Goal: Information Seeking & Learning: Learn about a topic

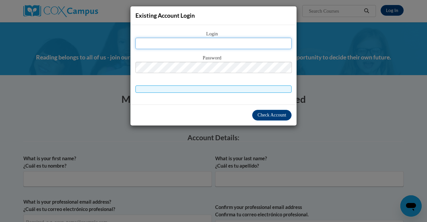
click at [209, 47] on input "text" at bounding box center [214, 43] width 156 height 11
type input "j"
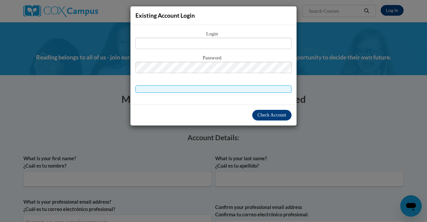
click at [345, 116] on div "Existing Account Login Login Password" at bounding box center [213, 111] width 427 height 222
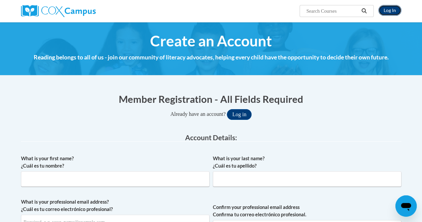
click at [393, 9] on link "Log In" at bounding box center [389, 10] width 23 height 11
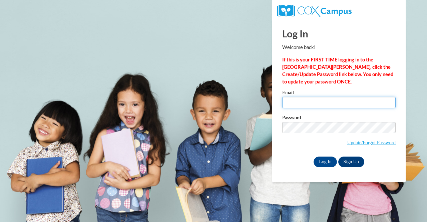
click at [322, 100] on input "Email" at bounding box center [338, 102] width 113 height 11
type input "[PERSON_NAME][EMAIL_ADDRESS][PERSON_NAME][DOMAIN_NAME]"
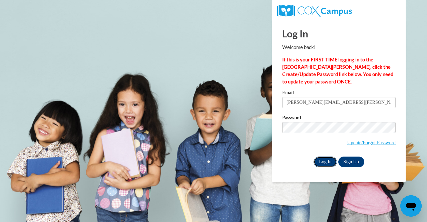
click at [324, 161] on input "Log In" at bounding box center [325, 162] width 23 height 11
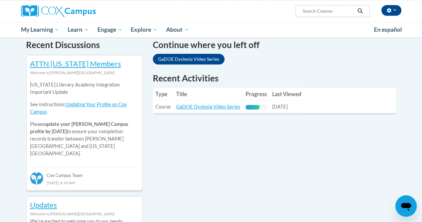
scroll to position [206, 0]
click at [219, 105] on link "GaDOE Dyslexia Video Series" at bounding box center [208, 106] width 64 height 6
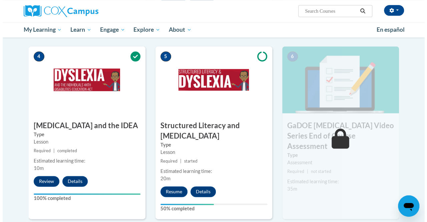
scroll to position [325, 0]
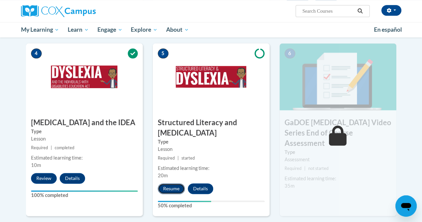
click at [170, 190] on button "Resume" at bounding box center [171, 188] width 27 height 11
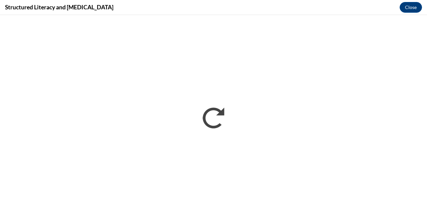
scroll to position [0, 0]
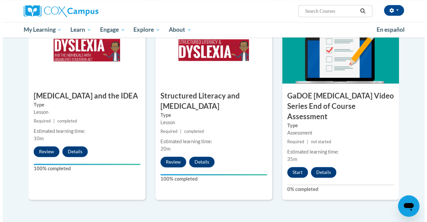
scroll to position [355, 0]
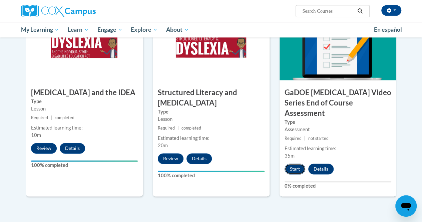
click at [290, 164] on button "Start" at bounding box center [295, 169] width 21 height 11
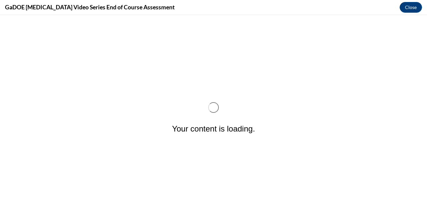
scroll to position [0, 0]
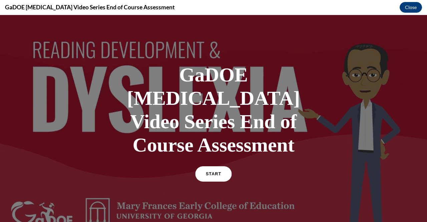
click at [213, 172] on span "START" at bounding box center [213, 174] width 15 height 5
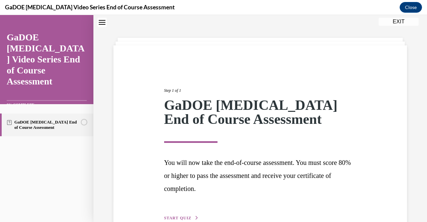
scroll to position [60, 0]
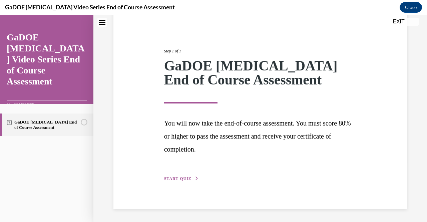
click at [186, 177] on span "START QUIZ" at bounding box center [177, 178] width 27 height 5
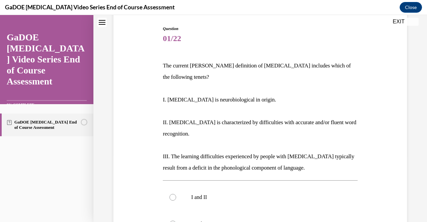
scroll to position [67, 0]
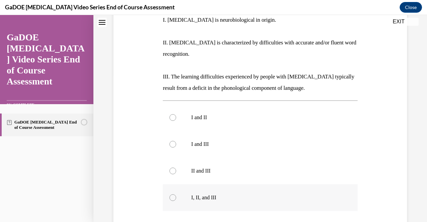
click at [208, 194] on p "I, II, and III" at bounding box center [266, 197] width 150 height 7
click at [176, 194] on input "I, II, and III" at bounding box center [173, 197] width 7 height 7
radio input "true"
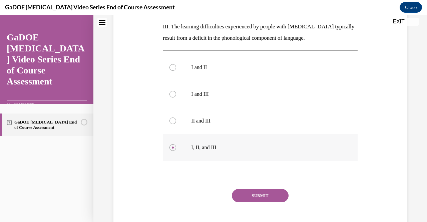
scroll to position [200, 0]
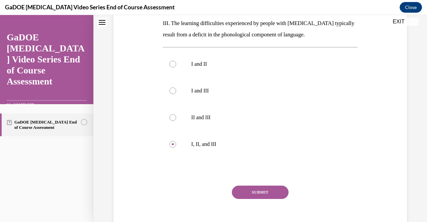
click at [240, 186] on button "SUBMIT" at bounding box center [260, 192] width 57 height 13
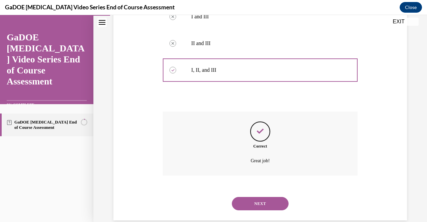
click at [250, 197] on button "NEXT" at bounding box center [260, 203] width 57 height 13
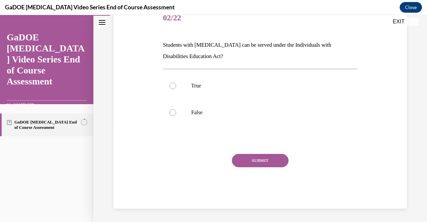
scroll to position [20, 0]
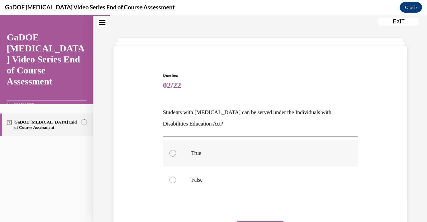
click at [172, 150] on div at bounding box center [173, 153] width 7 height 7
click at [172, 150] on input "True" at bounding box center [173, 153] width 7 height 7
radio input "true"
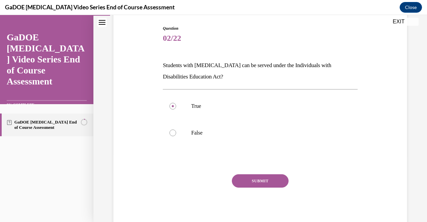
click at [247, 182] on button "SUBMIT" at bounding box center [260, 180] width 57 height 13
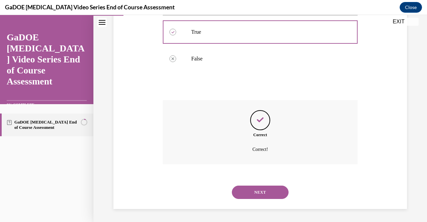
click at [256, 194] on button "NEXT" at bounding box center [260, 192] width 57 height 13
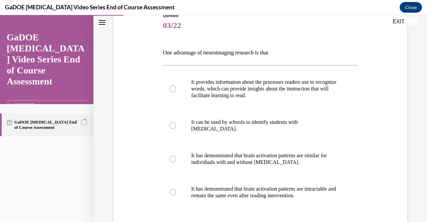
scroll to position [88, 0]
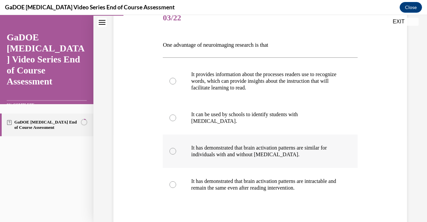
click at [258, 145] on p "It has demonstrated that brain activation patterns are similar for individuals …" at bounding box center [266, 151] width 150 height 13
click at [176, 148] on input "It has demonstrated that brain activation patterns are similar for individuals …" at bounding box center [173, 151] width 7 height 7
radio input "true"
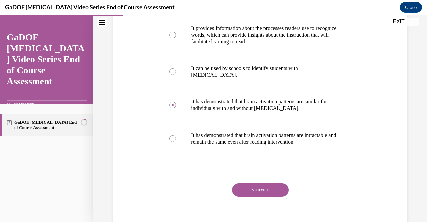
scroll to position [134, 0]
click at [265, 191] on button "SUBMIT" at bounding box center [260, 189] width 57 height 13
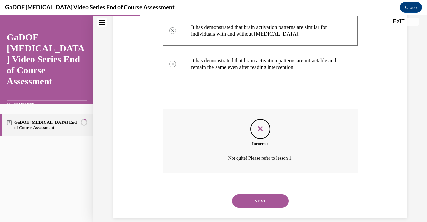
scroll to position [217, 0]
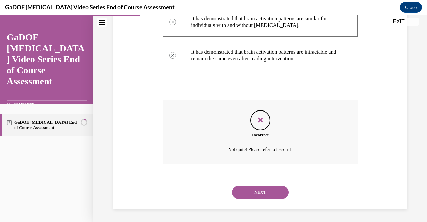
click at [269, 193] on button "NEXT" at bounding box center [260, 192] width 57 height 13
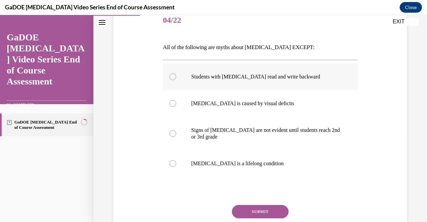
scroll to position [86, 0]
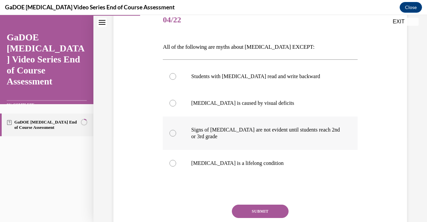
drag, startPoint x: 306, startPoint y: 136, endPoint x: 218, endPoint y: 146, distance: 89.3
click at [218, 146] on label "Signs of dyslexia are not evident until students reach 2nd or 3rd grade" at bounding box center [260, 132] width 195 height 33
click at [176, 137] on input "Signs of dyslexia are not evident until students reach 2nd or 3rd grade" at bounding box center [173, 133] width 7 height 7
radio input "true"
click at [227, 158] on label "Dyslexia is a lifelong condition" at bounding box center [260, 163] width 195 height 27
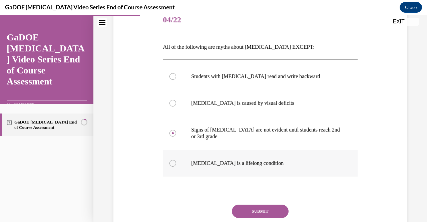
click at [176, 160] on input "Dyslexia is a lifelong condition" at bounding box center [173, 163] width 7 height 7
radio input "true"
click at [240, 211] on button "SUBMIT" at bounding box center [260, 211] width 57 height 13
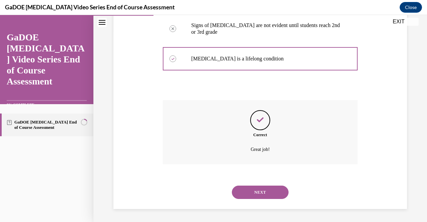
click at [265, 189] on button "NEXT" at bounding box center [260, 192] width 57 height 13
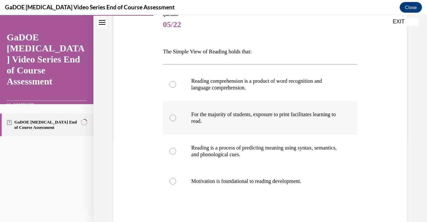
scroll to position [81, 0]
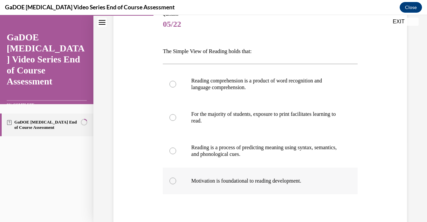
click at [248, 183] on p "Motivation is foundational to reading development." at bounding box center [266, 181] width 150 height 7
click at [176, 183] on input "Motivation is foundational to reading development." at bounding box center [173, 181] width 7 height 7
radio input "true"
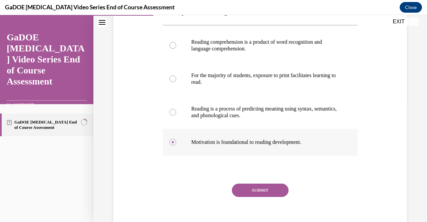
scroll to position [125, 0]
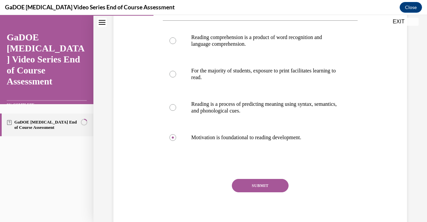
click at [248, 183] on button "SUBMIT" at bounding box center [260, 185] width 57 height 13
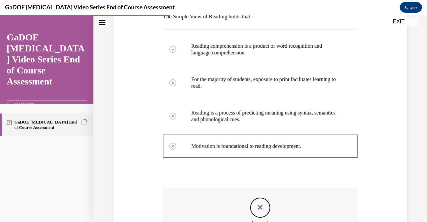
scroll to position [204, 0]
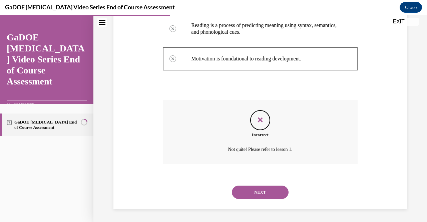
click at [255, 202] on div "NEXT" at bounding box center [260, 192] width 195 height 27
click at [250, 195] on button "NEXT" at bounding box center [260, 192] width 57 height 13
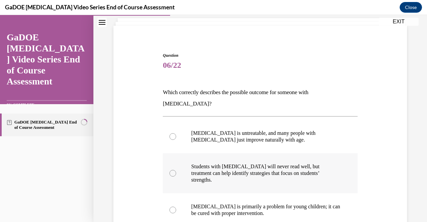
scroll to position [41, 0]
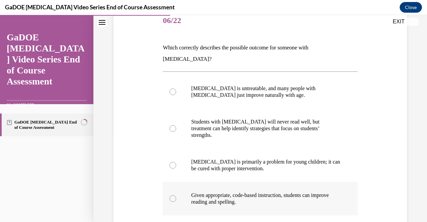
click at [288, 192] on p "Given appropriate, code-based instruction, students can improve reading and spe…" at bounding box center [266, 198] width 150 height 13
click at [176, 195] on input "Given appropriate, code-based instruction, students can improve reading and spe…" at bounding box center [173, 198] width 7 height 7
radio input "true"
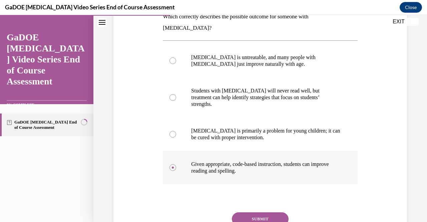
scroll to position [118, 0]
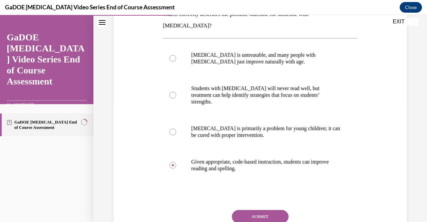
click at [270, 210] on button "SUBMIT" at bounding box center [260, 216] width 57 height 13
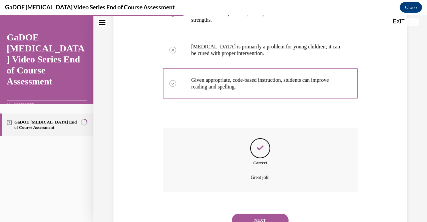
click at [268, 214] on button "NEXT" at bounding box center [260, 220] width 57 height 13
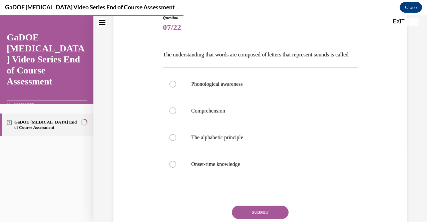
scroll to position [78, 0]
click at [256, 87] on p "Phonological awareness" at bounding box center [266, 83] width 150 height 7
click at [176, 87] on input "Phonological awareness" at bounding box center [173, 83] width 7 height 7
radio input "true"
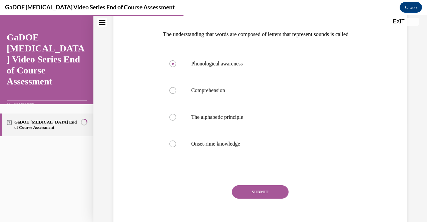
click at [260, 199] on button "SUBMIT" at bounding box center [260, 191] width 57 height 13
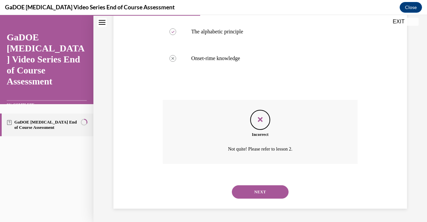
click at [265, 192] on button "NEXT" at bounding box center [260, 191] width 57 height 13
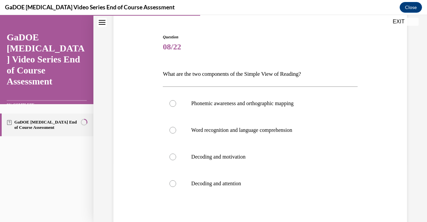
scroll to position [60, 0]
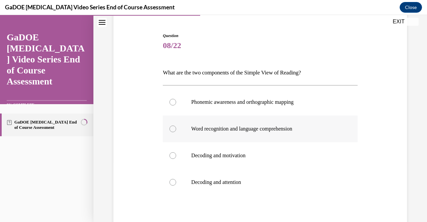
click at [276, 128] on p "Word recognition and language comprehension" at bounding box center [266, 128] width 150 height 7
click at [176, 128] on input "Word recognition and language comprehension" at bounding box center [173, 128] width 7 height 7
radio input "true"
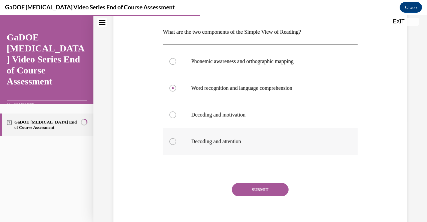
scroll to position [101, 0]
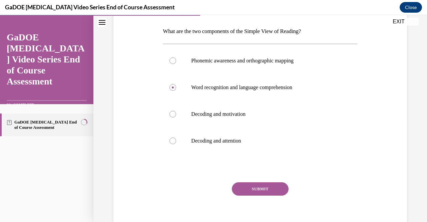
click at [276, 192] on button "SUBMIT" at bounding box center [260, 188] width 57 height 13
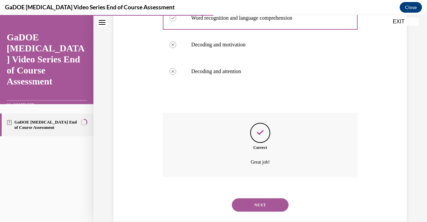
click at [269, 210] on button "NEXT" at bounding box center [260, 204] width 57 height 13
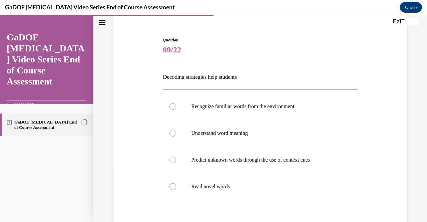
scroll to position [56, 0]
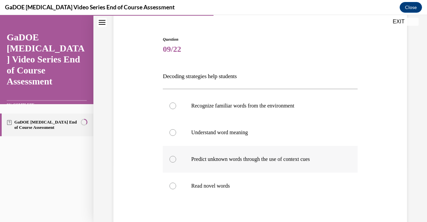
drag, startPoint x: 268, startPoint y: 165, endPoint x: 245, endPoint y: 162, distance: 23.3
click at [245, 162] on p "Predict unknown words through the use of context cues" at bounding box center [266, 159] width 150 height 7
click at [176, 162] on input "Predict unknown words through the use of context cues" at bounding box center [173, 159] width 7 height 7
radio input "true"
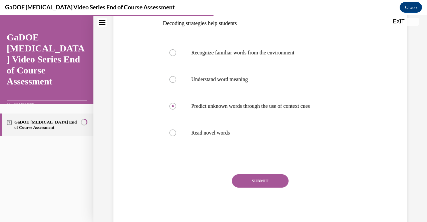
click at [249, 176] on button "SUBMIT" at bounding box center [260, 180] width 57 height 13
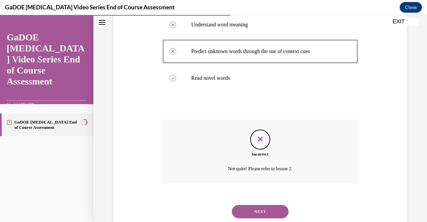
click at [249, 205] on button "NEXT" at bounding box center [260, 211] width 57 height 13
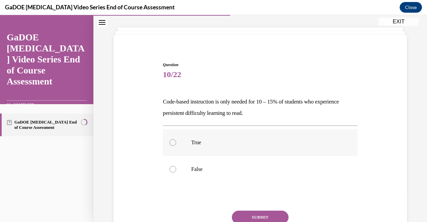
scroll to position [32, 0]
click at [207, 175] on label "False" at bounding box center [260, 168] width 195 height 27
click at [176, 172] on input "False" at bounding box center [173, 168] width 7 height 7
radio input "true"
click at [238, 214] on button "SUBMIT" at bounding box center [260, 216] width 57 height 13
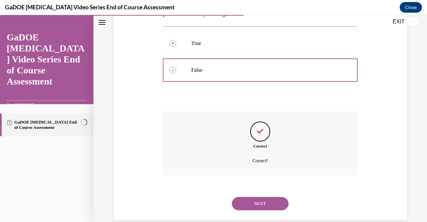
click at [256, 202] on button "NEXT" at bounding box center [260, 203] width 57 height 13
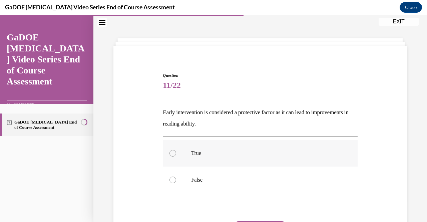
click at [192, 158] on label "True" at bounding box center [260, 153] width 195 height 27
click at [176, 157] on input "True" at bounding box center [173, 153] width 7 height 7
radio input "true"
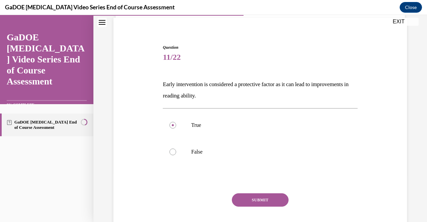
scroll to position [49, 0]
click at [248, 200] on button "SUBMIT" at bounding box center [260, 199] width 57 height 13
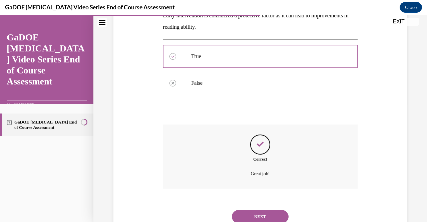
click at [250, 213] on button "NEXT" at bounding box center [260, 216] width 57 height 13
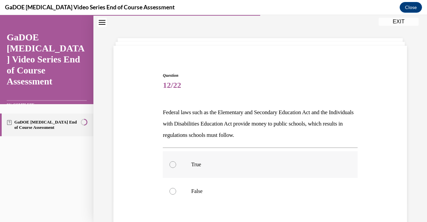
click at [198, 171] on label "True" at bounding box center [260, 164] width 195 height 27
click at [176, 168] on input "True" at bounding box center [173, 164] width 7 height 7
radio input "true"
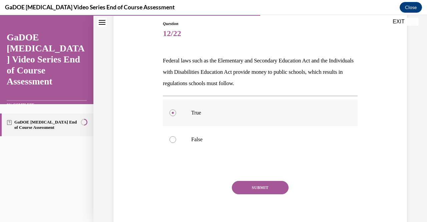
scroll to position [72, 0]
click at [248, 187] on button "SUBMIT" at bounding box center [260, 187] width 57 height 13
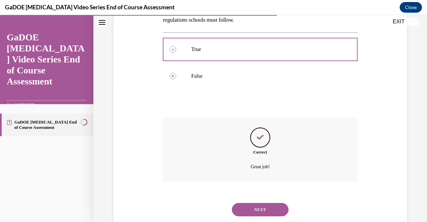
click at [252, 208] on button "NEXT" at bounding box center [260, 209] width 57 height 13
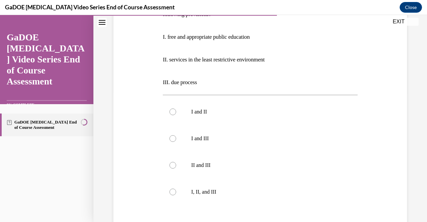
scroll to position [130, 0]
click at [208, 190] on p "I, II, and III" at bounding box center [266, 191] width 150 height 7
click at [176, 190] on input "I, II, and III" at bounding box center [173, 191] width 7 height 7
radio input "true"
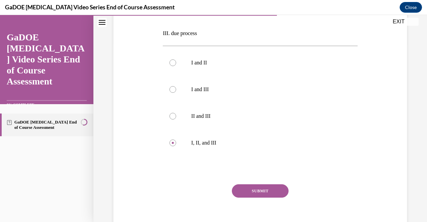
click at [250, 191] on button "SUBMIT" at bounding box center [260, 190] width 57 height 13
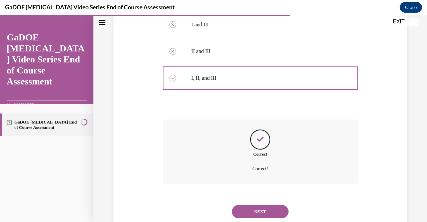
click at [255, 215] on button "NEXT" at bounding box center [260, 211] width 57 height 13
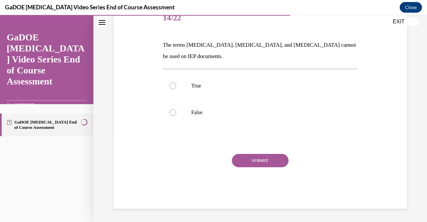
scroll to position [20, 0]
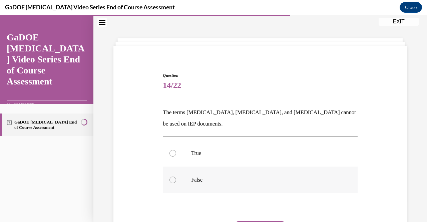
click at [200, 180] on p "False" at bounding box center [266, 180] width 150 height 7
click at [176, 180] on input "False" at bounding box center [173, 180] width 7 height 7
radio input "true"
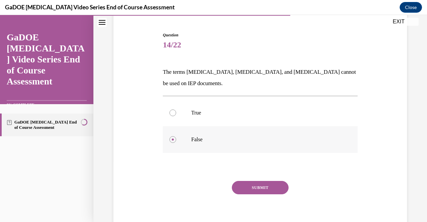
scroll to position [67, 0]
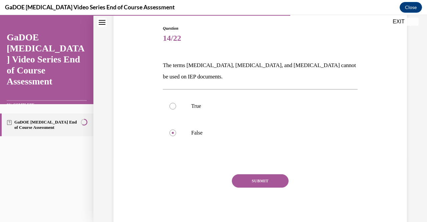
click at [242, 182] on button "SUBMIT" at bounding box center [260, 180] width 57 height 13
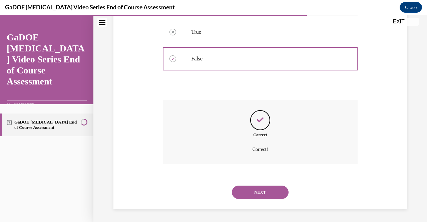
click at [249, 193] on button "NEXT" at bounding box center [260, 192] width 57 height 13
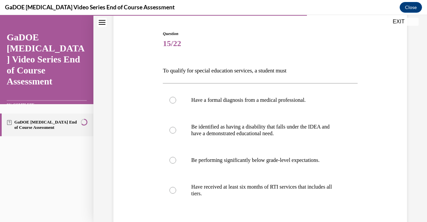
scroll to position [62, 0]
click at [275, 128] on p "Be identified as having a disability that falls under the IDEA and have a demon…" at bounding box center [266, 129] width 150 height 13
click at [176, 128] on input "Be identified as having a disability that falls under the IDEA and have a demon…" at bounding box center [173, 129] width 7 height 7
radio input "true"
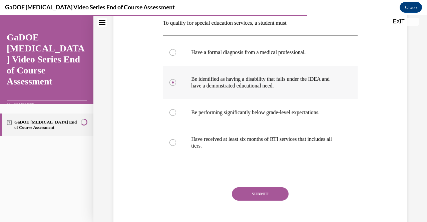
scroll to position [110, 0]
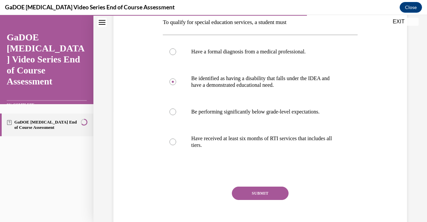
click at [274, 192] on button "SUBMIT" at bounding box center [260, 193] width 57 height 13
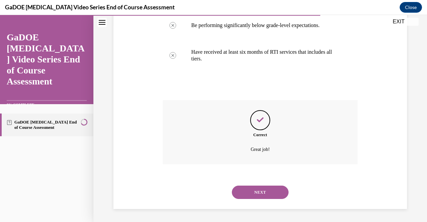
click at [266, 192] on button "NEXT" at bounding box center [260, 192] width 57 height 13
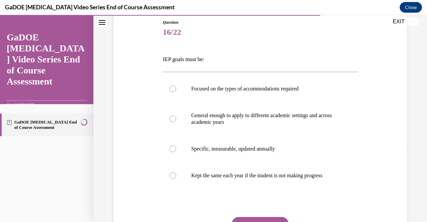
scroll to position [74, 0]
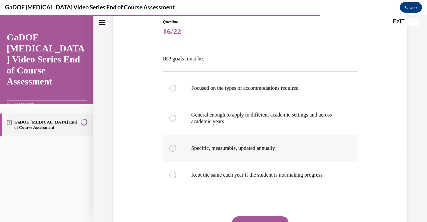
click at [264, 149] on p "Specific, measurable, updated annually" at bounding box center [266, 148] width 150 height 7
click at [176, 149] on input "Specific, measurable, updated annually" at bounding box center [173, 148] width 7 height 7
radio input "true"
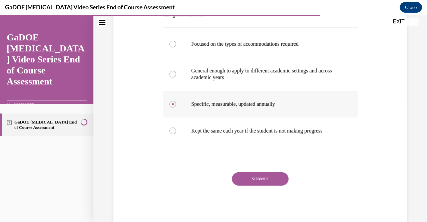
scroll to position [123, 0]
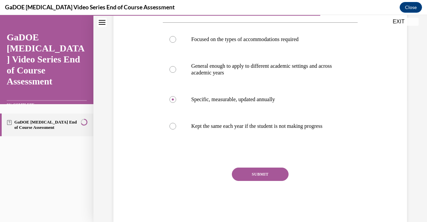
click at [267, 181] on button "SUBMIT" at bounding box center [260, 174] width 57 height 13
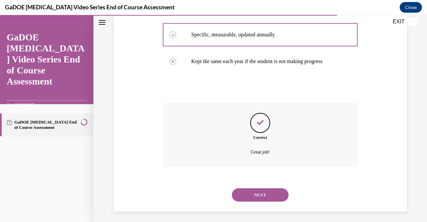
scroll to position [190, 0]
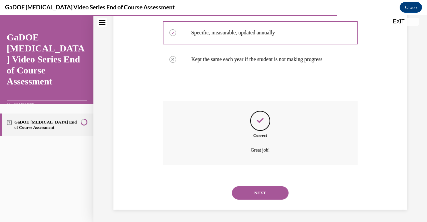
click at [264, 206] on div "NEXT" at bounding box center [260, 193] width 195 height 27
click at [261, 200] on button "NEXT" at bounding box center [260, 192] width 57 height 13
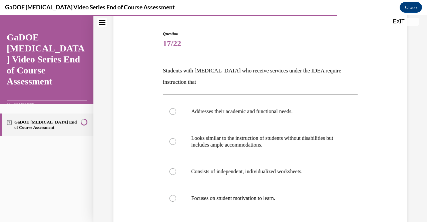
scroll to position [62, 0]
click at [317, 143] on p "Looks similar to the instruction of students without disabilities but includes …" at bounding box center [266, 140] width 150 height 13
click at [176, 143] on input "Looks similar to the instruction of students without disabilities but includes …" at bounding box center [173, 141] width 7 height 7
radio input "true"
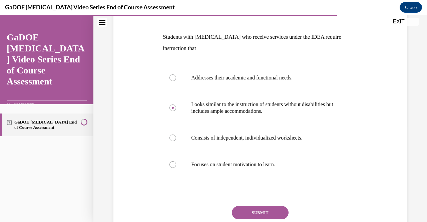
scroll to position [100, 0]
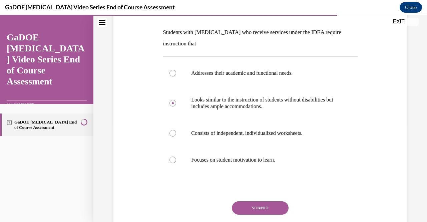
click at [268, 206] on button "SUBMIT" at bounding box center [260, 207] width 57 height 13
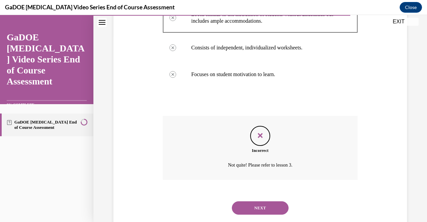
click at [264, 209] on button "NEXT" at bounding box center [260, 207] width 57 height 13
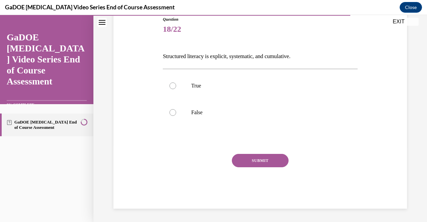
scroll to position [20, 0]
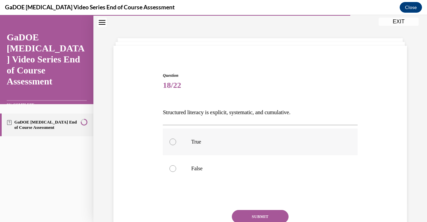
click at [228, 148] on label "True" at bounding box center [260, 141] width 195 height 27
click at [176, 145] on input "True" at bounding box center [173, 142] width 7 height 7
radio input "true"
click at [252, 213] on button "SUBMIT" at bounding box center [260, 216] width 57 height 13
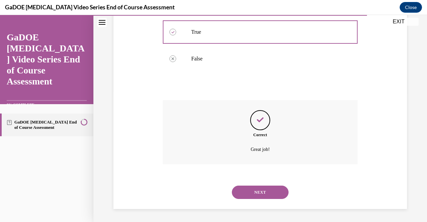
click at [259, 191] on button "NEXT" at bounding box center [260, 192] width 57 height 13
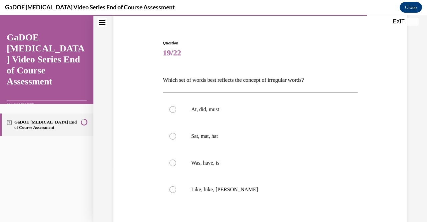
scroll to position [54, 0]
click at [247, 116] on label "At, did, must" at bounding box center [260, 108] width 195 height 27
click at [176, 112] on input "At, did, must" at bounding box center [173, 108] width 7 height 7
radio input "true"
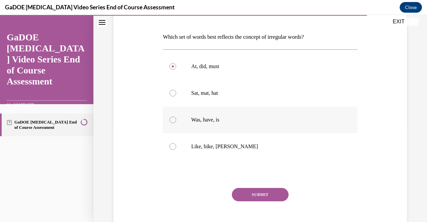
scroll to position [98, 0]
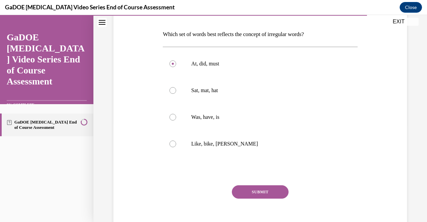
click at [254, 189] on button "SUBMIT" at bounding box center [260, 191] width 57 height 13
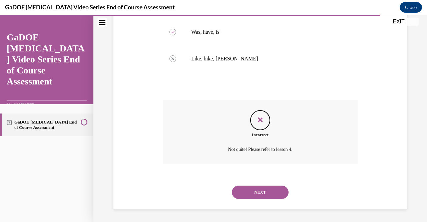
click at [240, 199] on button "NEXT" at bounding box center [260, 192] width 57 height 13
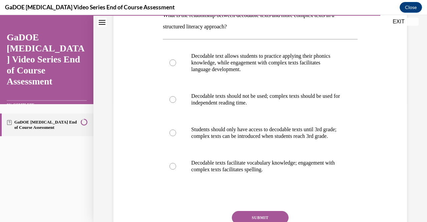
scroll to position [118, 0]
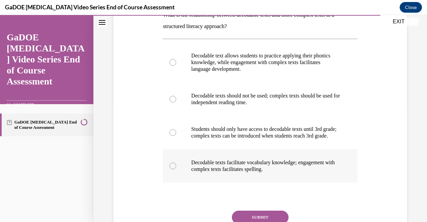
click at [247, 173] on p "Decodable texts facilitate vocabulary knowledge; engagement with complex texts …" at bounding box center [266, 165] width 150 height 13
click at [176, 169] on input "Decodable texts facilitate vocabulary knowledge; engagement with complex texts …" at bounding box center [173, 166] width 7 height 7
radio input "true"
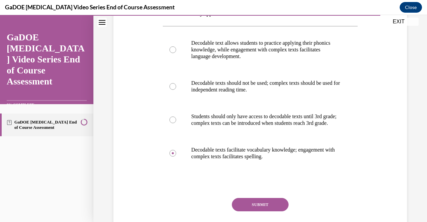
scroll to position [131, 0]
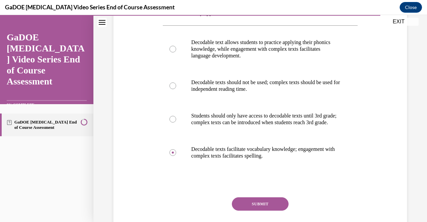
click at [247, 211] on button "SUBMIT" at bounding box center [260, 203] width 57 height 13
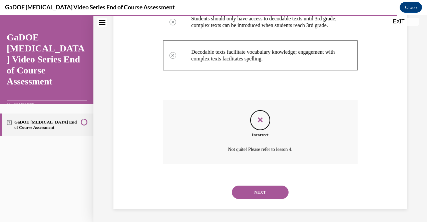
click at [246, 199] on button "NEXT" at bounding box center [260, 192] width 57 height 13
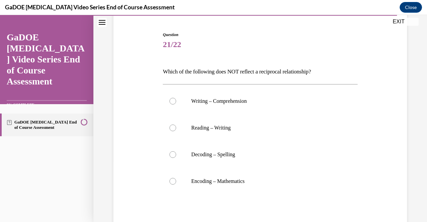
scroll to position [62, 0]
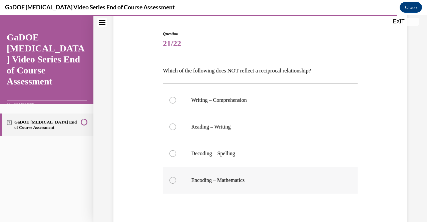
click at [232, 183] on p "Encoding – Mathematics" at bounding box center [266, 180] width 150 height 7
click at [176, 183] on input "Encoding – Mathematics" at bounding box center [173, 180] width 7 height 7
radio input "true"
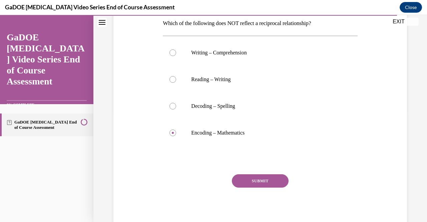
click at [248, 180] on button "SUBMIT" at bounding box center [260, 180] width 57 height 13
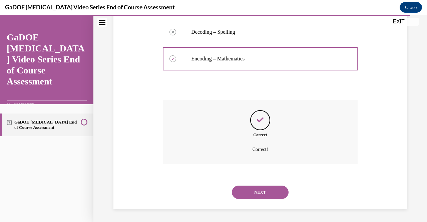
click at [256, 192] on button "NEXT" at bounding box center [260, 192] width 57 height 13
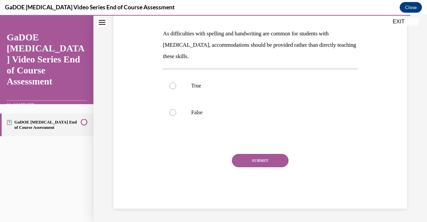
scroll to position [20, 0]
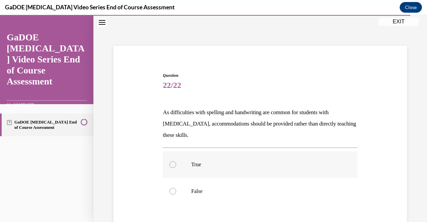
click at [171, 164] on div at bounding box center [173, 164] width 7 height 7
click at [171, 164] on input "True" at bounding box center [173, 164] width 7 height 7
radio input "true"
click at [174, 188] on div at bounding box center [173, 191] width 7 height 7
click at [174, 188] on input "False" at bounding box center [173, 191] width 7 height 7
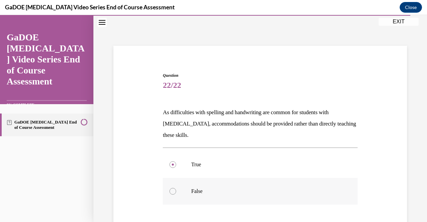
radio input "true"
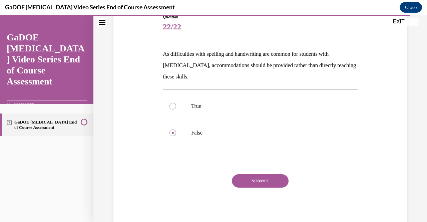
click at [238, 177] on button "SUBMIT" at bounding box center [260, 180] width 57 height 13
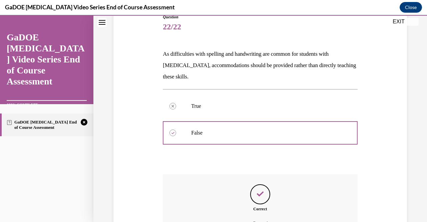
scroll to position [153, 0]
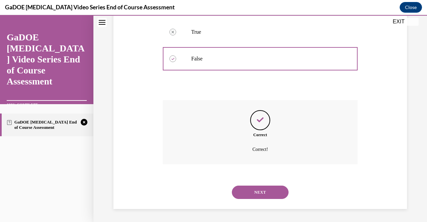
click at [252, 192] on button "NEXT" at bounding box center [260, 192] width 57 height 13
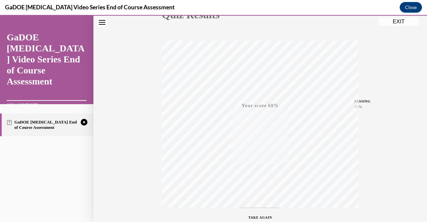
scroll to position [135, 0]
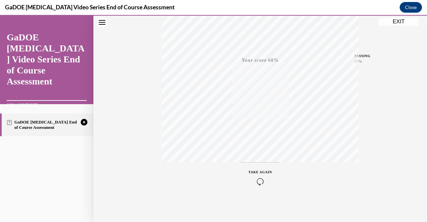
click at [255, 179] on icon "button" at bounding box center [261, 181] width 24 height 7
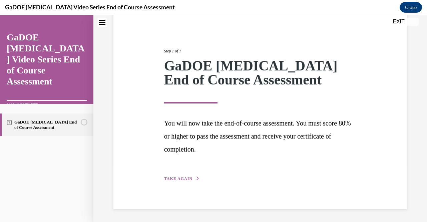
click at [182, 181] on button "TAKE AGAIN" at bounding box center [182, 179] width 36 height 6
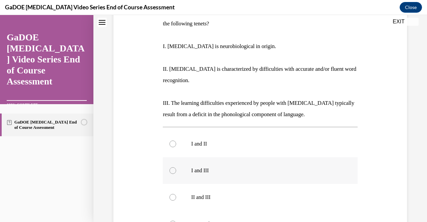
scroll to position [121, 0]
click at [211, 220] on p "I, II, and III" at bounding box center [266, 223] width 150 height 7
click at [176, 220] on input "I, II, and III" at bounding box center [173, 223] width 7 height 7
radio input "true"
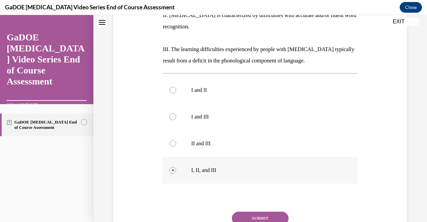
scroll to position [178, 0]
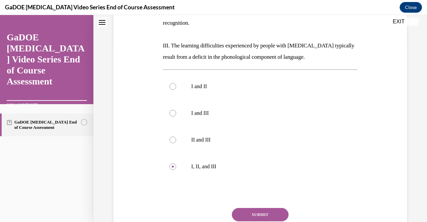
click at [253, 208] on button "SUBMIT" at bounding box center [260, 214] width 57 height 13
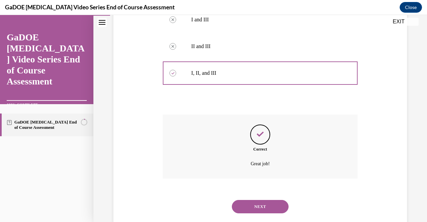
scroll to position [274, 0]
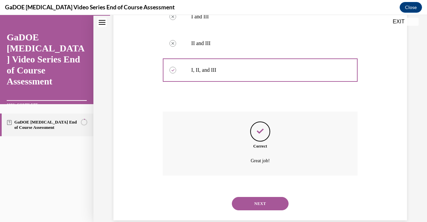
click at [252, 197] on button "NEXT" at bounding box center [260, 203] width 57 height 13
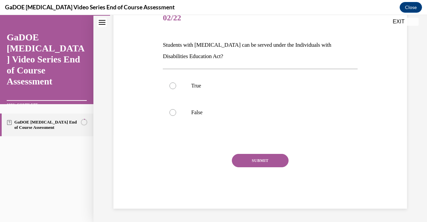
scroll to position [20, 0]
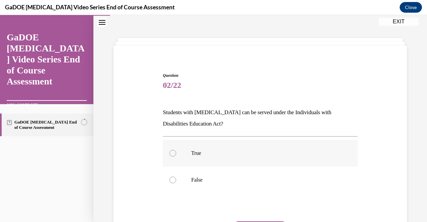
click at [190, 151] on label "True" at bounding box center [260, 153] width 195 height 27
click at [176, 151] on input "True" at bounding box center [173, 153] width 7 height 7
radio input "true"
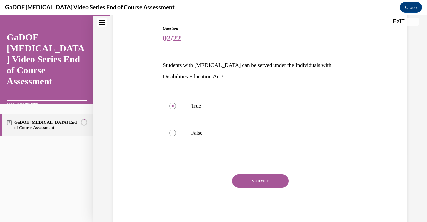
click at [256, 179] on button "SUBMIT" at bounding box center [260, 180] width 57 height 13
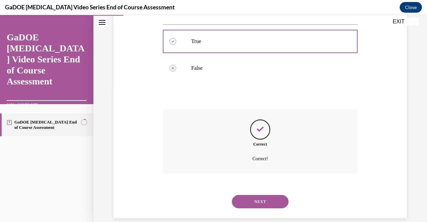
click at [259, 201] on button "NEXT" at bounding box center [260, 201] width 57 height 13
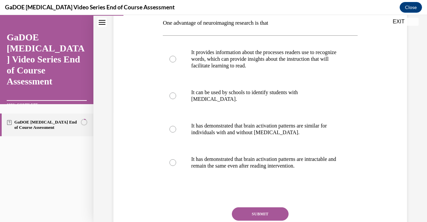
scroll to position [111, 0]
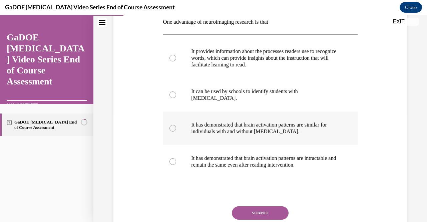
click at [243, 132] on label "It has demonstrated that brain activation patterns are similar for individuals …" at bounding box center [260, 127] width 195 height 33
click at [176, 131] on input "It has demonstrated that brain activation patterns are similar for individuals …" at bounding box center [173, 128] width 7 height 7
radio input "true"
click at [261, 215] on button "SUBMIT" at bounding box center [260, 212] width 57 height 13
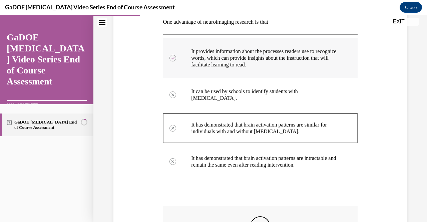
click at [213, 67] on p "It provides information about the processes readers use to recognize words, whi…" at bounding box center [266, 58] width 150 height 20
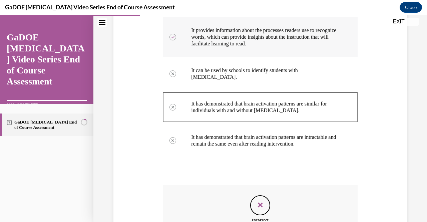
scroll to position [125, 0]
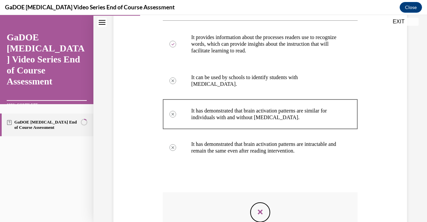
click at [397, 22] on button "EXIT" at bounding box center [399, 22] width 40 height 8
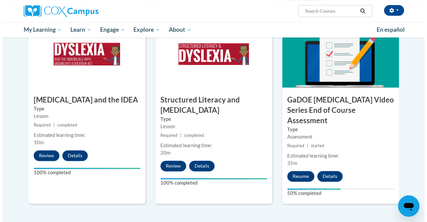
scroll to position [350, 0]
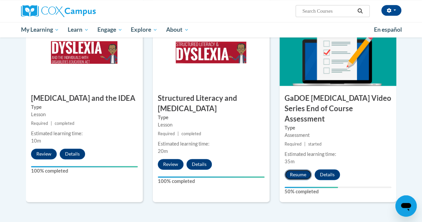
click at [299, 169] on button "Resume" at bounding box center [298, 174] width 27 height 11
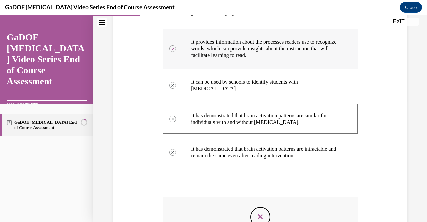
scroll to position [120, 0]
click at [191, 59] on label "It provides information about the processes readers use to recognize words, whi…" at bounding box center [260, 49] width 195 height 40
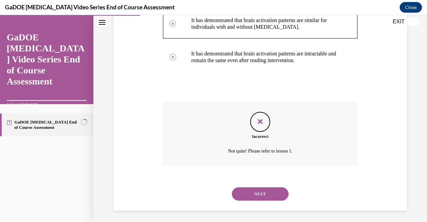
click at [261, 196] on button "NEXT" at bounding box center [260, 193] width 57 height 13
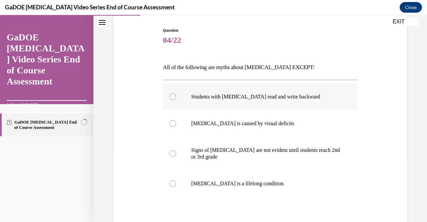
scroll to position [68, 0]
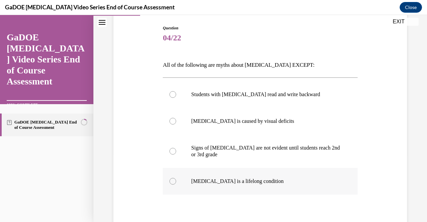
click at [264, 187] on label "Dyslexia is a lifelong condition" at bounding box center [260, 181] width 195 height 27
click at [176, 185] on input "Dyslexia is a lifelong condition" at bounding box center [173, 181] width 7 height 7
radio input "true"
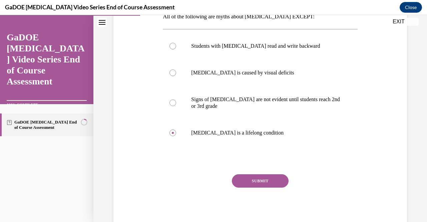
click at [264, 183] on button "SUBMIT" at bounding box center [260, 180] width 57 height 13
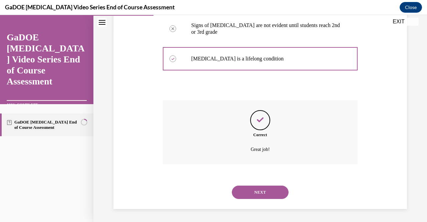
click at [264, 188] on button "NEXT" at bounding box center [260, 192] width 57 height 13
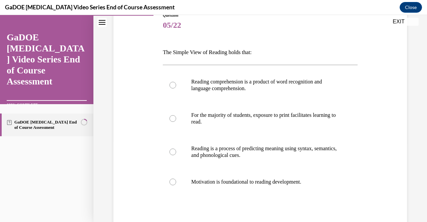
scroll to position [81, 0]
click at [285, 183] on p "Motivation is foundational to reading development." at bounding box center [266, 181] width 150 height 7
click at [176, 183] on input "Motivation is foundational to reading development." at bounding box center [173, 181] width 7 height 7
radio input "true"
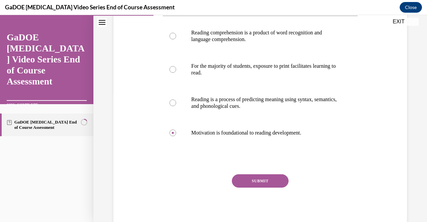
click at [274, 182] on button "SUBMIT" at bounding box center [260, 180] width 57 height 13
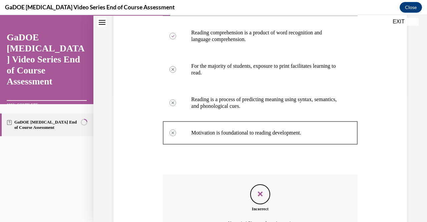
scroll to position [119, 0]
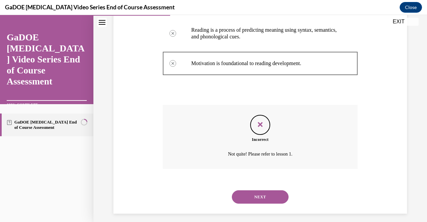
click at [257, 194] on button "NEXT" at bounding box center [260, 196] width 57 height 13
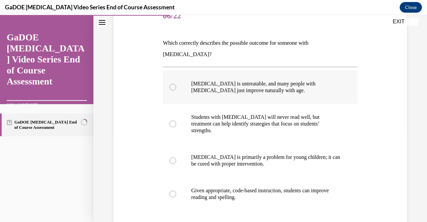
scroll to position [90, 0]
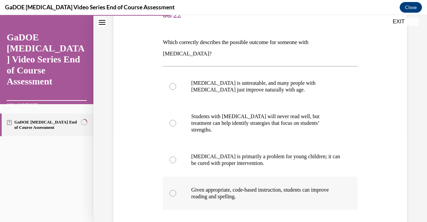
click at [267, 187] on p "Given appropriate, code-based instruction, students can improve reading and spe…" at bounding box center [266, 193] width 150 height 13
click at [176, 190] on input "Given appropriate, code-based instruction, students can improve reading and spe…" at bounding box center [173, 193] width 7 height 7
radio input "true"
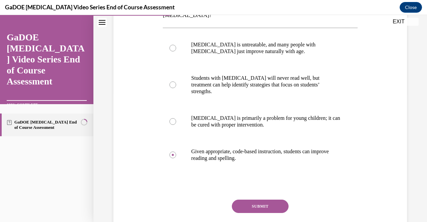
scroll to position [129, 0]
click at [262, 199] on button "SUBMIT" at bounding box center [260, 205] width 57 height 13
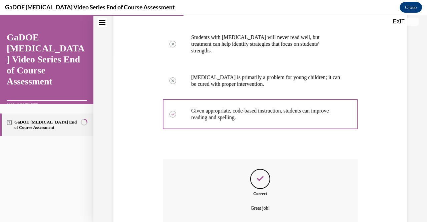
scroll to position [170, 0]
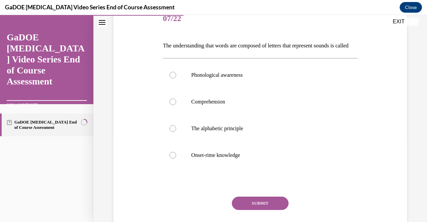
scroll to position [88, 0]
click at [244, 168] on label "Onset-rime knowledge" at bounding box center [260, 154] width 195 height 27
click at [176, 158] on input "Onset-rime knowledge" at bounding box center [173, 154] width 7 height 7
radio input "true"
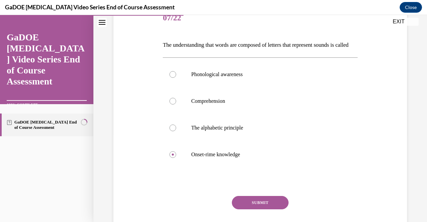
click at [251, 209] on button "SUBMIT" at bounding box center [260, 202] width 57 height 13
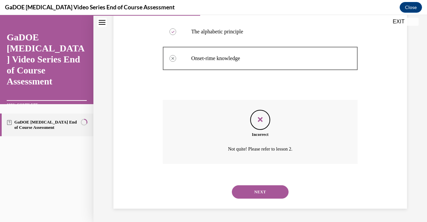
click at [276, 190] on button "NEXT" at bounding box center [260, 191] width 57 height 13
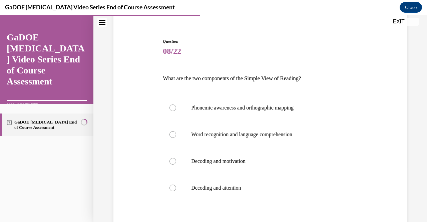
scroll to position [55, 0]
click at [279, 162] on p "Decoding and motivation" at bounding box center [266, 161] width 150 height 7
click at [176, 162] on input "Decoding and motivation" at bounding box center [173, 161] width 7 height 7
radio input "true"
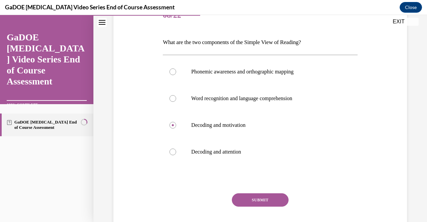
scroll to position [91, 0]
click at [277, 201] on button "SUBMIT" at bounding box center [260, 199] width 57 height 13
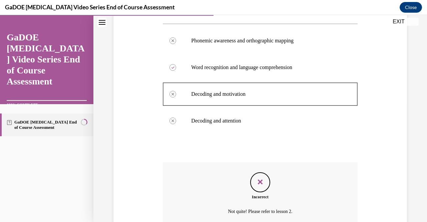
scroll to position [184, 0]
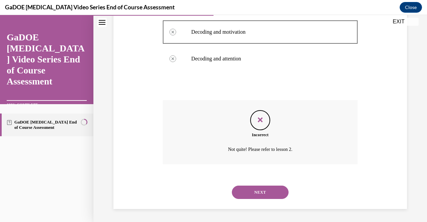
click at [261, 185] on div "NEXT" at bounding box center [260, 192] width 195 height 27
click at [260, 195] on button "NEXT" at bounding box center [260, 192] width 57 height 13
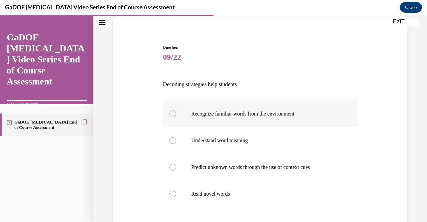
scroll to position [60, 0]
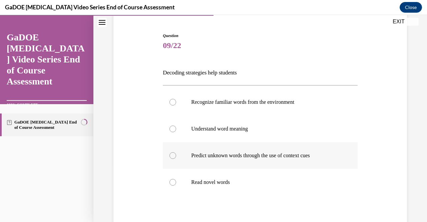
click at [268, 162] on label "Predict unknown words through the use of context cues" at bounding box center [260, 155] width 195 height 27
click at [176, 159] on input "Predict unknown words through the use of context cues" at bounding box center [173, 155] width 7 height 7
radio input "true"
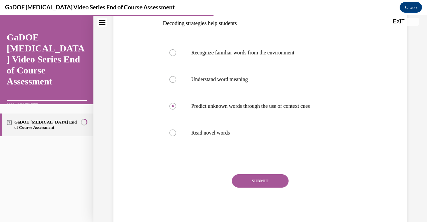
click at [268, 175] on button "SUBMIT" at bounding box center [260, 180] width 57 height 13
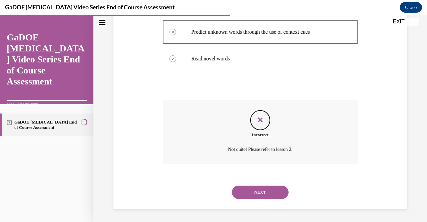
click at [265, 195] on button "NEXT" at bounding box center [260, 192] width 57 height 13
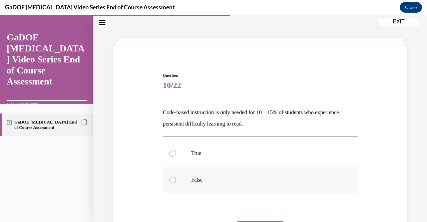
click at [196, 177] on p "False" at bounding box center [266, 180] width 150 height 7
click at [176, 177] on input "False" at bounding box center [173, 180] width 7 height 7
radio input "true"
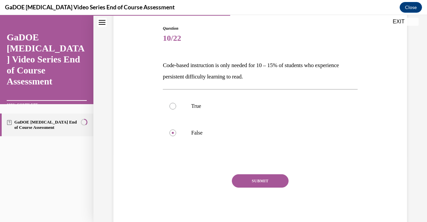
click at [237, 180] on button "SUBMIT" at bounding box center [260, 180] width 57 height 13
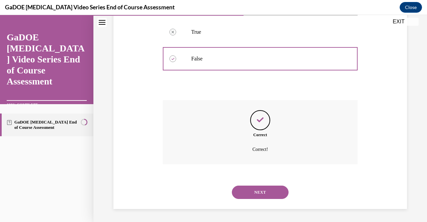
click at [253, 189] on button "NEXT" at bounding box center [260, 192] width 57 height 13
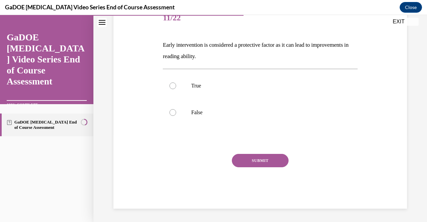
scroll to position [20, 0]
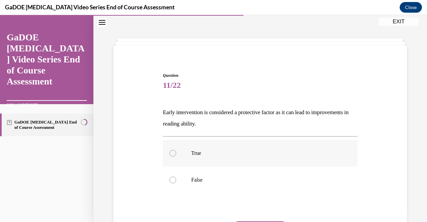
click at [226, 158] on label "True" at bounding box center [260, 153] width 195 height 27
click at [176, 157] on input "True" at bounding box center [173, 153] width 7 height 7
radio input "true"
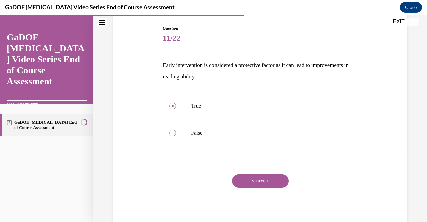
click at [248, 179] on button "SUBMIT" at bounding box center [260, 180] width 57 height 13
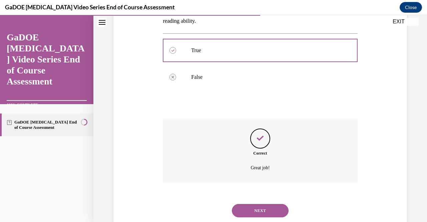
scroll to position [123, 0]
click at [254, 208] on button "NEXT" at bounding box center [260, 210] width 57 height 13
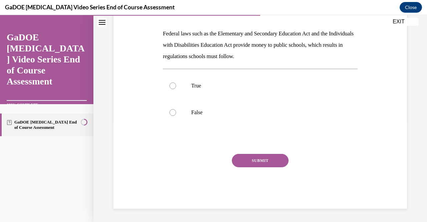
scroll to position [20, 0]
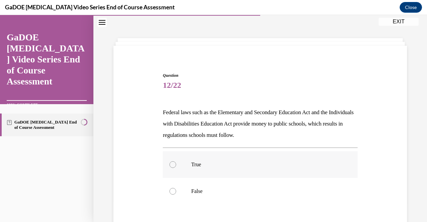
click at [223, 161] on p "True" at bounding box center [266, 164] width 150 height 7
click at [176, 161] on input "True" at bounding box center [173, 164] width 7 height 7
radio input "true"
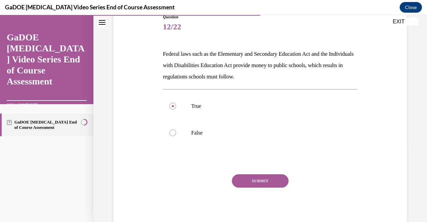
click at [240, 180] on button "SUBMIT" at bounding box center [260, 180] width 57 height 13
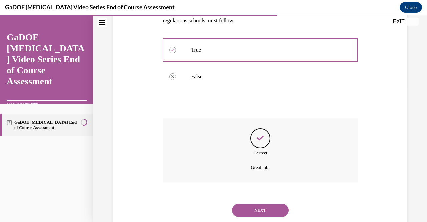
click at [250, 208] on button "NEXT" at bounding box center [260, 210] width 57 height 13
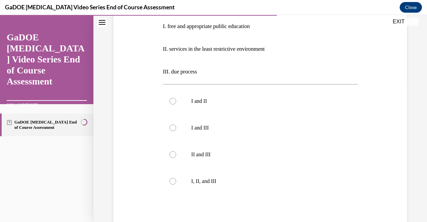
scroll to position [147, 0]
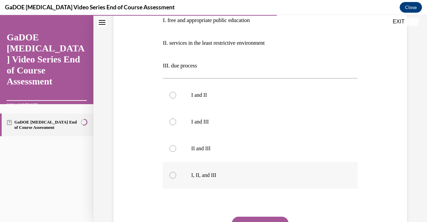
click at [200, 175] on p "I, II, and III" at bounding box center [266, 175] width 150 height 7
click at [176, 175] on input "I, II, and III" at bounding box center [173, 175] width 7 height 7
radio input "true"
click at [251, 218] on button "SUBMIT" at bounding box center [260, 223] width 57 height 13
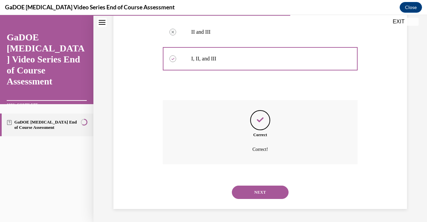
click at [254, 191] on button "NEXT" at bounding box center [260, 192] width 57 height 13
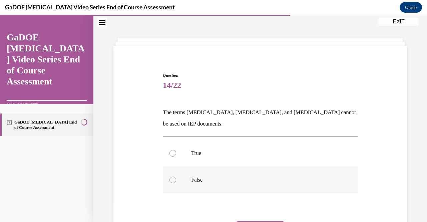
click at [223, 177] on p "False" at bounding box center [266, 180] width 150 height 7
click at [176, 177] on input "False" at bounding box center [173, 180] width 7 height 7
radio input "true"
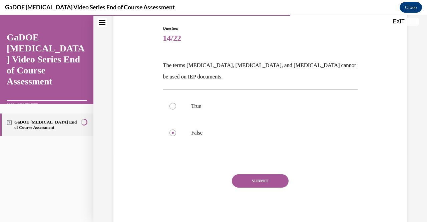
click at [243, 176] on button "SUBMIT" at bounding box center [260, 180] width 57 height 13
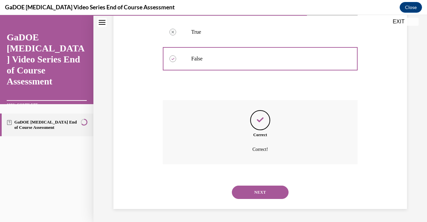
click at [254, 195] on button "NEXT" at bounding box center [260, 192] width 57 height 13
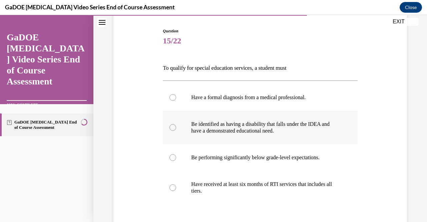
scroll to position [65, 0]
click at [235, 127] on p "Be identified as having a disability that falls under the IDEA and have a demon…" at bounding box center [266, 126] width 150 height 13
click at [176, 127] on input "Be identified as having a disability that falls under the IDEA and have a demon…" at bounding box center [173, 127] width 7 height 7
radio input "true"
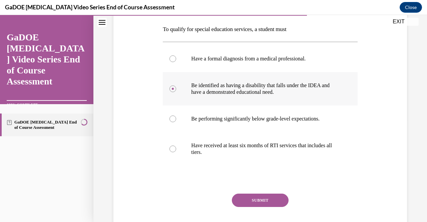
scroll to position [104, 0]
click at [255, 199] on button "SUBMIT" at bounding box center [260, 199] width 57 height 13
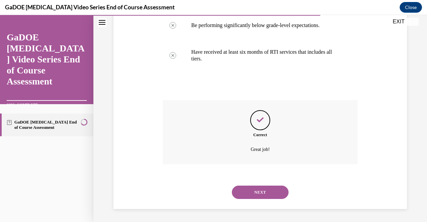
click at [258, 192] on button "NEXT" at bounding box center [260, 192] width 57 height 13
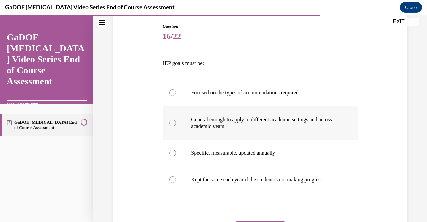
scroll to position [71, 0]
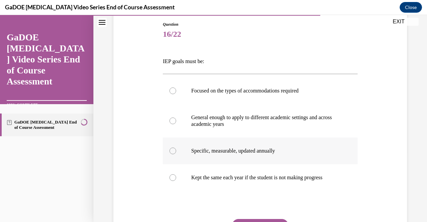
click at [254, 156] on label "Specific, measurable, updated annually" at bounding box center [260, 151] width 195 height 27
click at [176, 154] on input "Specific, measurable, updated annually" at bounding box center [173, 151] width 7 height 7
radio input "true"
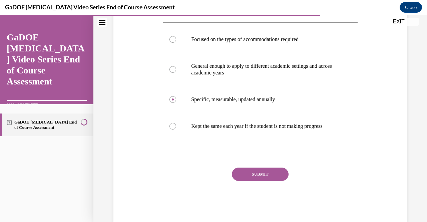
click at [260, 179] on button "SUBMIT" at bounding box center [260, 174] width 57 height 13
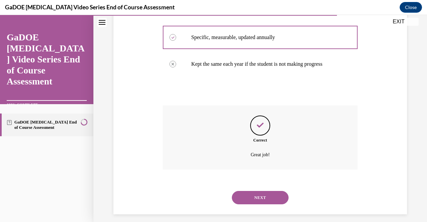
click at [259, 204] on button "NEXT" at bounding box center [260, 197] width 57 height 13
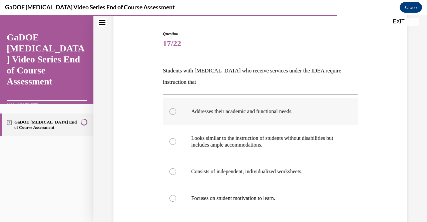
scroll to position [62, 0]
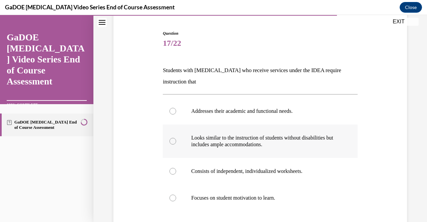
click at [320, 135] on p "Looks similar to the instruction of students without disabilities but includes …" at bounding box center [266, 140] width 150 height 13
click at [176, 138] on input "Looks similar to the instruction of students without disabilities but includes …" at bounding box center [173, 141] width 7 height 7
radio input "true"
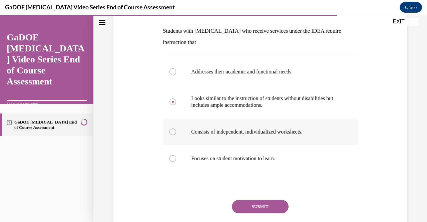
scroll to position [124, 0]
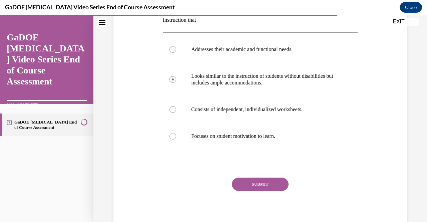
click at [279, 189] on button "SUBMIT" at bounding box center [260, 184] width 57 height 13
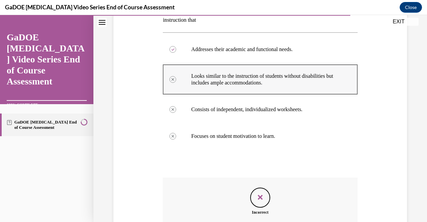
scroll to position [119, 0]
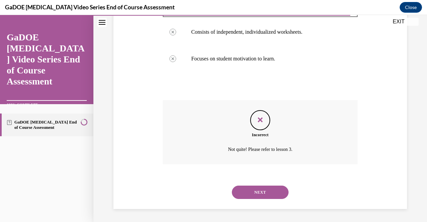
click at [261, 190] on button "NEXT" at bounding box center [260, 192] width 57 height 13
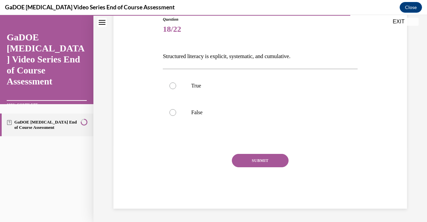
scroll to position [20, 0]
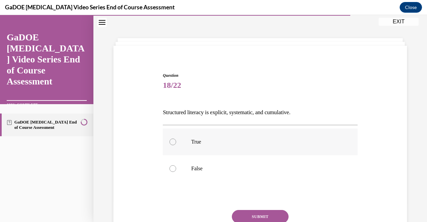
click at [222, 147] on label "True" at bounding box center [260, 141] width 195 height 27
click at [176, 145] on input "True" at bounding box center [173, 142] width 7 height 7
radio input "true"
click at [256, 219] on button "SUBMIT" at bounding box center [260, 216] width 57 height 13
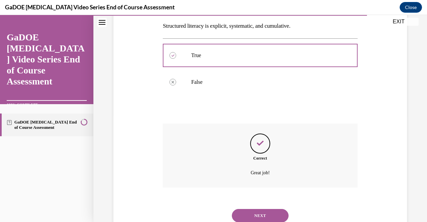
click at [264, 216] on button "NEXT" at bounding box center [260, 215] width 57 height 13
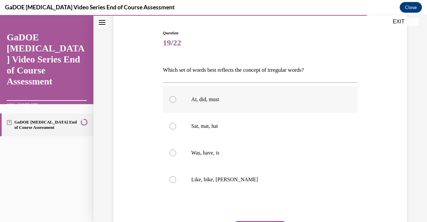
scroll to position [64, 0]
click at [238, 147] on label "Was, have, is" at bounding box center [260, 152] width 195 height 27
click at [176, 149] on input "Was, have, is" at bounding box center [173, 152] width 7 height 7
radio input "true"
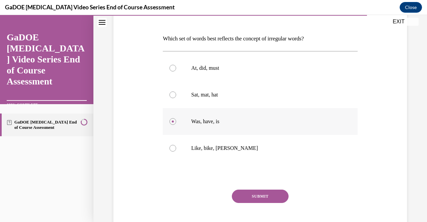
scroll to position [101, 0]
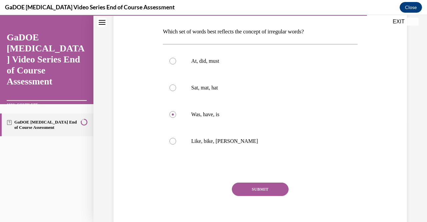
click at [251, 186] on button "SUBMIT" at bounding box center [260, 189] width 57 height 13
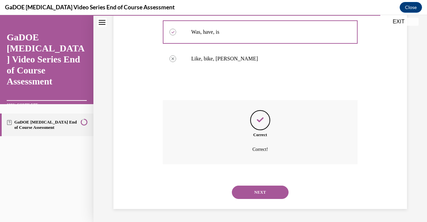
click at [253, 190] on button "NEXT" at bounding box center [260, 192] width 57 height 13
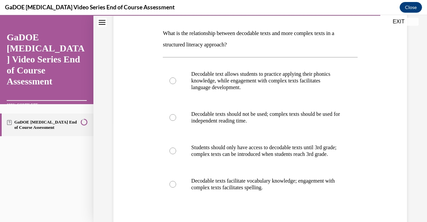
scroll to position [101, 0]
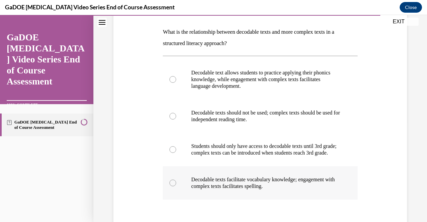
click at [289, 200] on label "Decodable texts facilitate vocabulary knowledge; engagement with complex texts …" at bounding box center [260, 182] width 195 height 33
click at [176, 186] on input "Decodable texts facilitate vocabulary knowledge; engagement with complex texts …" at bounding box center [173, 183] width 7 height 7
radio input "true"
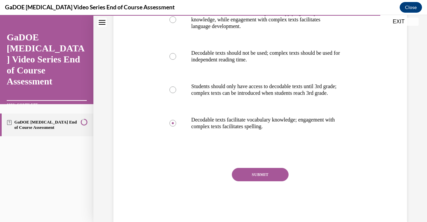
click at [271, 181] on button "SUBMIT" at bounding box center [260, 174] width 57 height 13
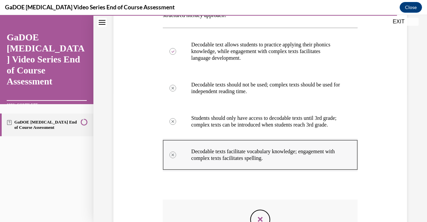
scroll to position [128, 0]
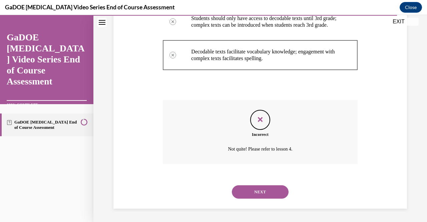
click at [262, 189] on button "NEXT" at bounding box center [260, 191] width 57 height 13
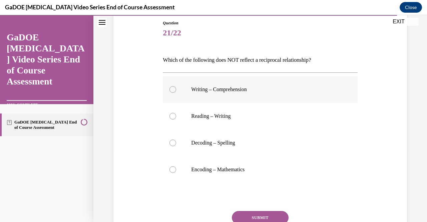
scroll to position [70, 0]
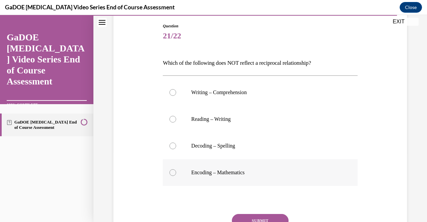
click at [246, 172] on p "Encoding – Mathematics" at bounding box center [266, 172] width 150 height 7
click at [176, 172] on input "Encoding – Mathematics" at bounding box center [173, 172] width 7 height 7
radio input "true"
click at [252, 216] on button "SUBMIT" at bounding box center [260, 220] width 57 height 13
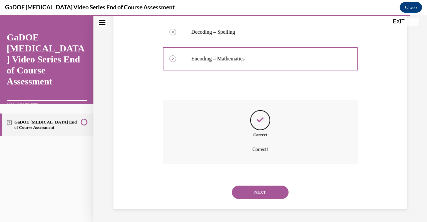
click at [259, 187] on button "NEXT" at bounding box center [260, 192] width 57 height 13
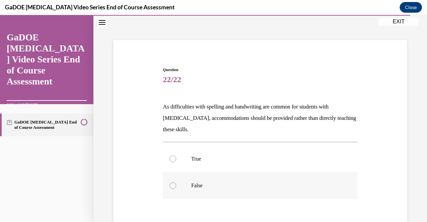
click at [194, 186] on p "False" at bounding box center [266, 185] width 150 height 7
click at [176, 186] on input "False" at bounding box center [173, 185] width 7 height 7
radio input "true"
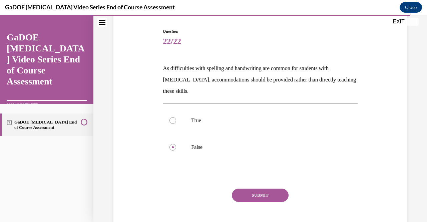
scroll to position [65, 0]
click at [235, 195] on button "SUBMIT" at bounding box center [260, 194] width 57 height 13
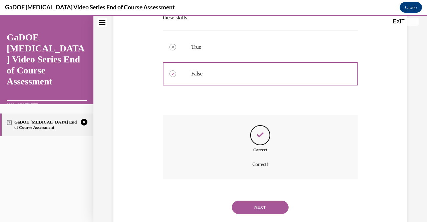
scroll to position [139, 0]
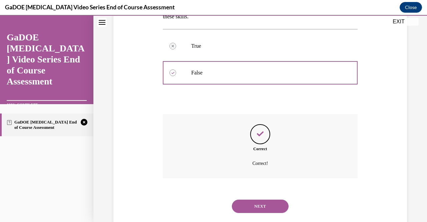
click at [267, 199] on div "NEXT" at bounding box center [260, 206] width 195 height 27
click at [267, 206] on button "NEXT" at bounding box center [260, 206] width 57 height 13
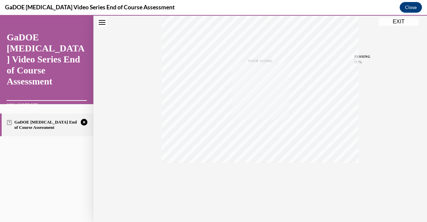
scroll to position [135, 0]
click at [265, 175] on div "TAKE AGAIN" at bounding box center [261, 178] width 24 height 16
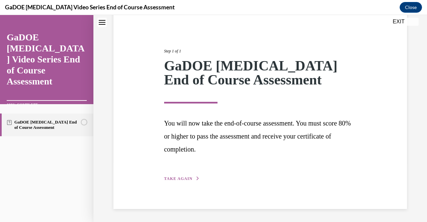
click at [185, 178] on span "TAKE AGAIN" at bounding box center [178, 178] width 28 height 5
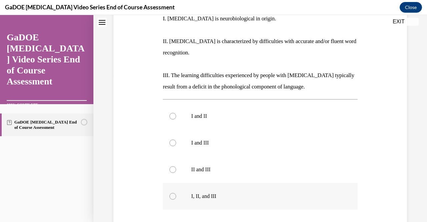
click at [204, 193] on p "I, II, and III" at bounding box center [266, 196] width 150 height 7
click at [176, 193] on input "I, II, and III" at bounding box center [173, 196] width 7 height 7
radio input "true"
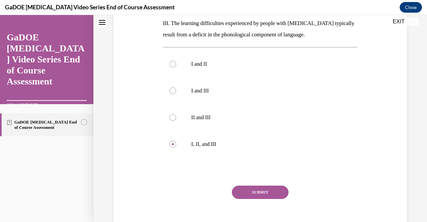
click at [240, 186] on button "SUBMIT" at bounding box center [260, 192] width 57 height 13
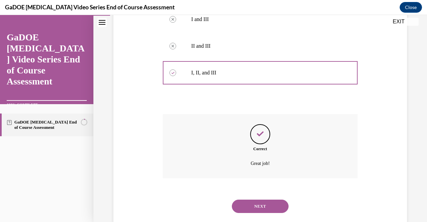
click at [260, 210] on div "SUBMIT NEXT" at bounding box center [260, 205] width 195 height 35
click at [254, 200] on button "NEXT" at bounding box center [260, 206] width 57 height 13
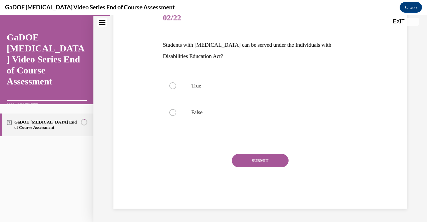
scroll to position [20, 0]
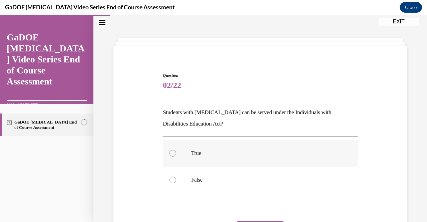
click at [212, 155] on p "True" at bounding box center [266, 153] width 150 height 7
click at [176, 155] on input "True" at bounding box center [173, 153] width 7 height 7
radio input "true"
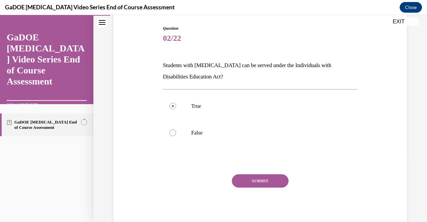
click at [247, 183] on button "SUBMIT" at bounding box center [260, 180] width 57 height 13
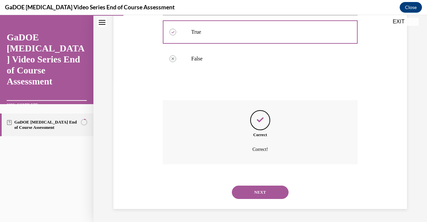
click at [256, 192] on button "NEXT" at bounding box center [260, 192] width 57 height 13
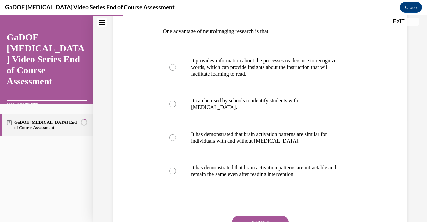
scroll to position [20, 0]
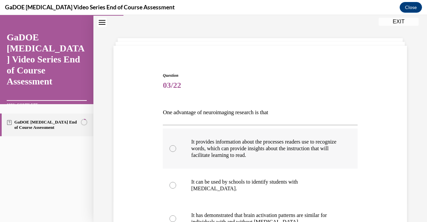
click at [248, 136] on label "It provides information about the processes readers use to recognize words, whi…" at bounding box center [260, 148] width 195 height 40
click at [176, 145] on input "It provides information about the processes readers use to recognize words, whi…" at bounding box center [173, 148] width 7 height 7
radio input "true"
click at [248, 141] on p "It provides information about the processes readers use to recognize words, whi…" at bounding box center [266, 149] width 150 height 20
click at [176, 145] on input "It provides information about the processes readers use to recognize words, whi…" at bounding box center [173, 148] width 7 height 7
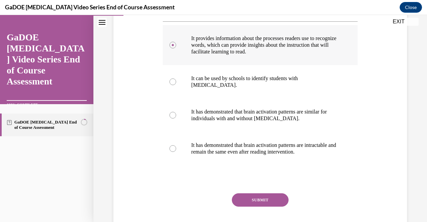
scroll to position [143, 0]
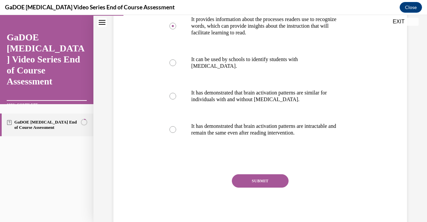
click at [260, 178] on button "SUBMIT" at bounding box center [260, 180] width 57 height 13
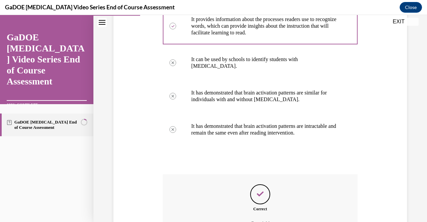
scroll to position [217, 0]
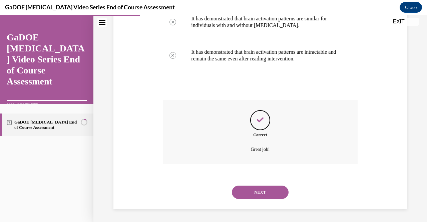
click at [254, 190] on button "NEXT" at bounding box center [260, 192] width 57 height 13
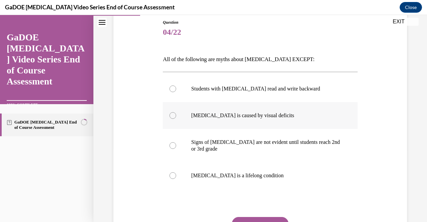
scroll to position [74, 0]
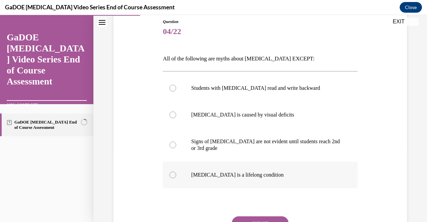
click at [250, 179] on label "Dyslexia is a lifelong condition" at bounding box center [260, 175] width 195 height 27
click at [176, 178] on input "Dyslexia is a lifelong condition" at bounding box center [173, 175] width 7 height 7
radio input "true"
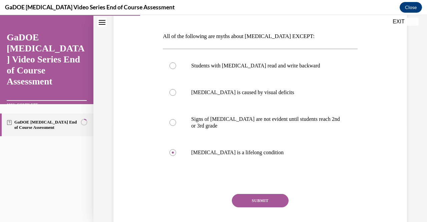
click at [244, 197] on button "SUBMIT" at bounding box center [260, 200] width 57 height 13
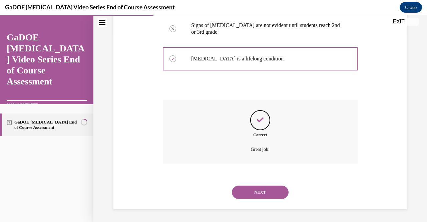
click at [259, 193] on button "NEXT" at bounding box center [260, 192] width 57 height 13
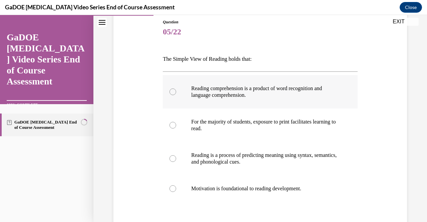
scroll to position [74, 0]
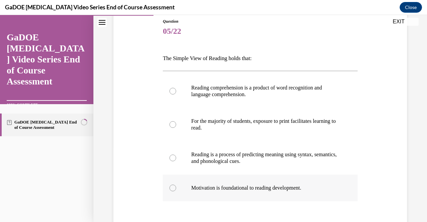
click at [278, 186] on p "Motivation is foundational to reading development." at bounding box center [266, 188] width 150 height 7
click at [176, 186] on input "Motivation is foundational to reading development." at bounding box center [173, 188] width 7 height 7
radio input "true"
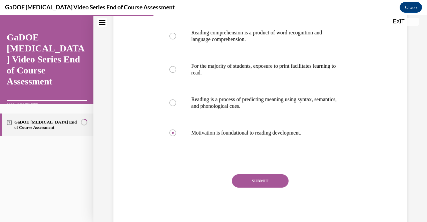
click at [271, 181] on button "SUBMIT" at bounding box center [260, 180] width 57 height 13
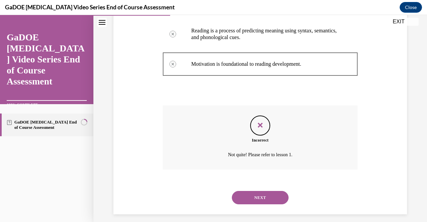
click at [266, 198] on button "NEXT" at bounding box center [260, 197] width 57 height 13
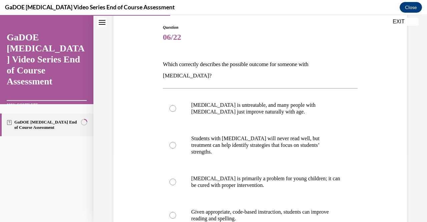
scroll to position [69, 0]
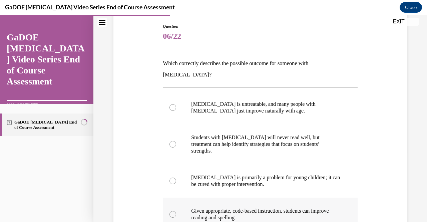
click at [299, 208] on p "Given appropriate, code-based instruction, students can improve reading and spe…" at bounding box center [266, 214] width 150 height 13
click at [176, 211] on input "Given appropriate, code-based instruction, students can improve reading and spe…" at bounding box center [173, 214] width 7 height 7
radio input "true"
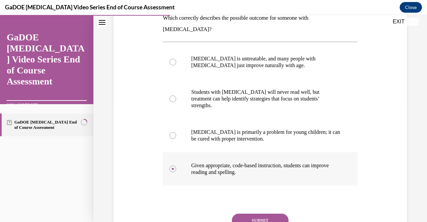
scroll to position [131, 0]
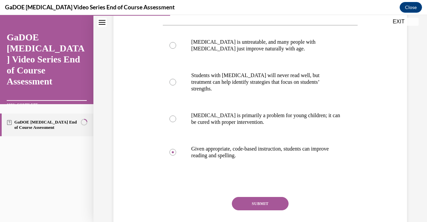
click at [259, 197] on button "SUBMIT" at bounding box center [260, 203] width 57 height 13
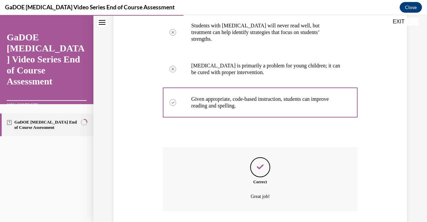
scroll to position [209, 0]
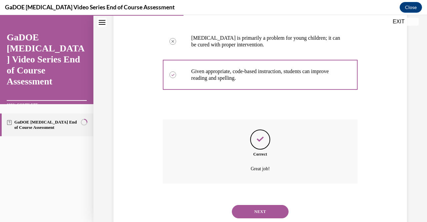
click at [266, 205] on button "NEXT" at bounding box center [260, 211] width 57 height 13
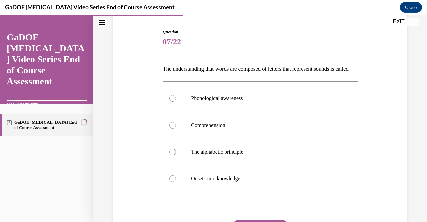
scroll to position [64, 0]
click at [239, 155] on p "The alphabetic principle" at bounding box center [266, 151] width 150 height 7
click at [176, 155] on input "The alphabetic principle" at bounding box center [173, 151] width 7 height 7
radio input "true"
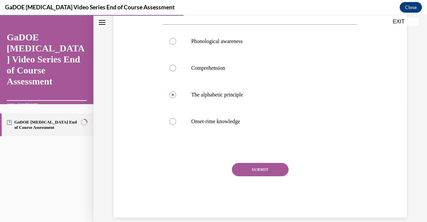
click at [256, 174] on button "SUBMIT" at bounding box center [260, 169] width 57 height 13
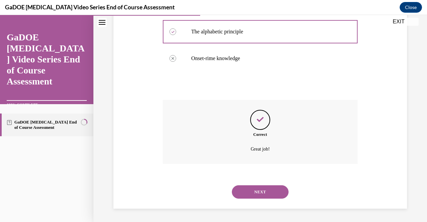
click at [256, 194] on button "NEXT" at bounding box center [260, 191] width 57 height 13
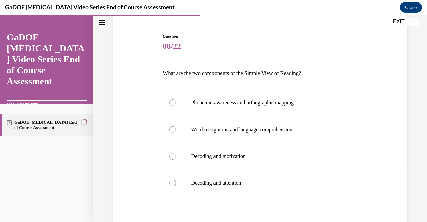
scroll to position [64, 0]
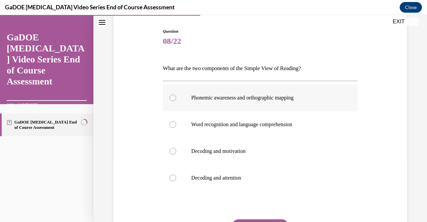
click at [217, 107] on label "Phonemic awareness and orthographic mapping" at bounding box center [260, 97] width 195 height 27
click at [176, 101] on input "Phonemic awareness and orthographic mapping" at bounding box center [173, 97] width 7 height 7
radio input "true"
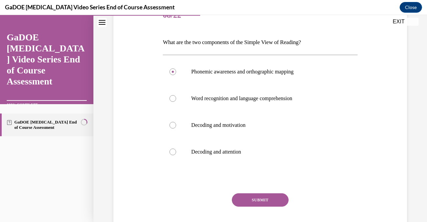
click at [250, 198] on button "SUBMIT" at bounding box center [260, 199] width 57 height 13
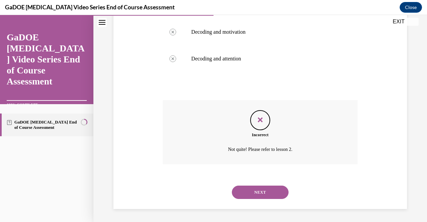
click at [252, 193] on button "NEXT" at bounding box center [260, 192] width 57 height 13
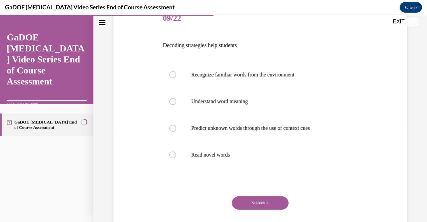
scroll to position [87, 0]
click at [236, 158] on label "Read novel words" at bounding box center [260, 155] width 195 height 27
click at [176, 158] on input "Read novel words" at bounding box center [173, 155] width 7 height 7
radio input "true"
click at [249, 201] on button "SUBMIT" at bounding box center [260, 203] width 57 height 13
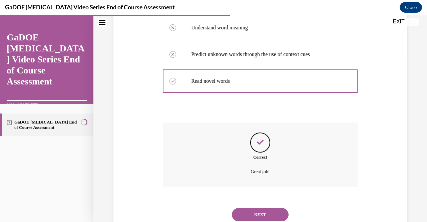
click at [258, 211] on button "NEXT" at bounding box center [260, 214] width 57 height 13
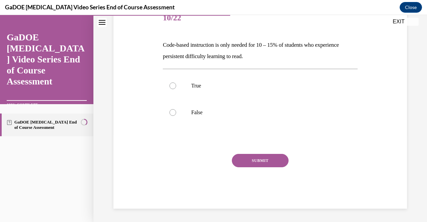
scroll to position [20, 0]
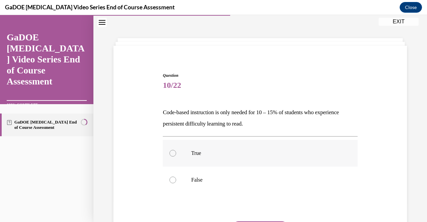
click at [215, 150] on p "True" at bounding box center [266, 153] width 150 height 7
click at [176, 150] on input "True" at bounding box center [173, 153] width 7 height 7
radio input "true"
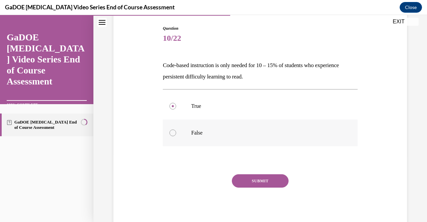
click at [202, 141] on label "False" at bounding box center [260, 132] width 195 height 27
click at [176, 136] on input "False" at bounding box center [173, 132] width 7 height 7
radio input "true"
click at [250, 185] on button "SUBMIT" at bounding box center [260, 180] width 57 height 13
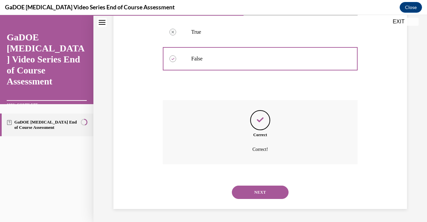
click at [252, 193] on button "NEXT" at bounding box center [260, 192] width 57 height 13
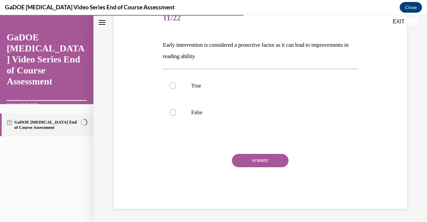
scroll to position [20, 0]
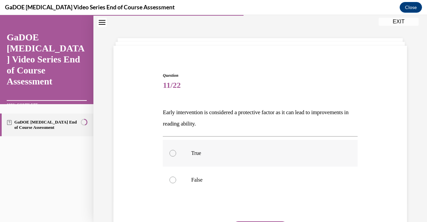
click at [239, 143] on label "True" at bounding box center [260, 153] width 195 height 27
click at [176, 150] on input "True" at bounding box center [173, 153] width 7 height 7
radio input "true"
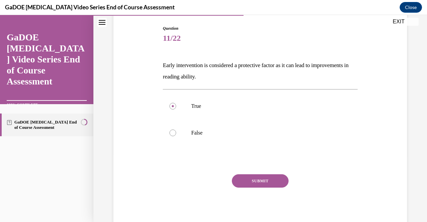
click at [253, 177] on button "SUBMIT" at bounding box center [260, 180] width 57 height 13
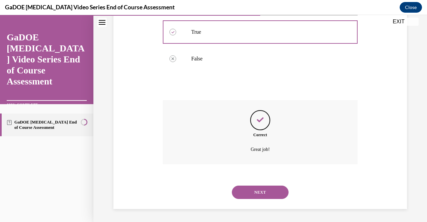
click at [258, 190] on button "NEXT" at bounding box center [260, 192] width 57 height 13
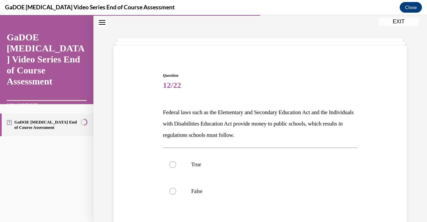
scroll to position [33, 0]
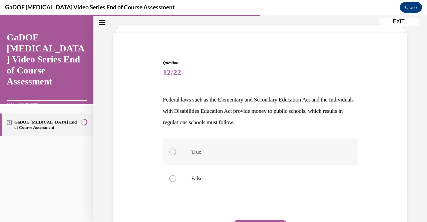
click at [203, 144] on label "True" at bounding box center [260, 152] width 195 height 27
click at [176, 149] on input "True" at bounding box center [173, 152] width 7 height 7
radio input "true"
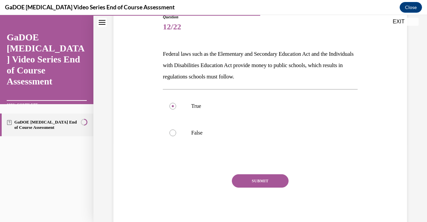
click at [252, 185] on button "SUBMIT" at bounding box center [260, 180] width 57 height 13
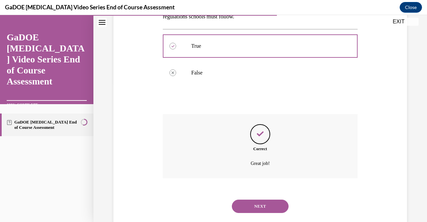
click at [262, 209] on button "NEXT" at bounding box center [260, 206] width 57 height 13
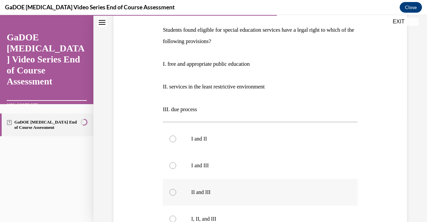
scroll to position [104, 0]
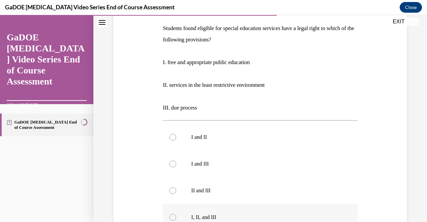
click at [207, 216] on p "I, II, and III" at bounding box center [266, 217] width 150 height 7
click at [176, 216] on input "I, II, and III" at bounding box center [173, 217] width 7 height 7
radio input "true"
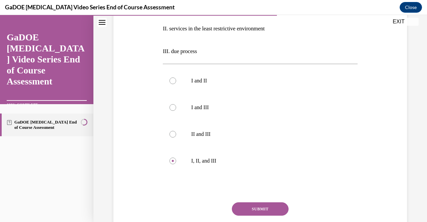
scroll to position [161, 0]
click at [247, 208] on button "SUBMIT" at bounding box center [260, 208] width 57 height 13
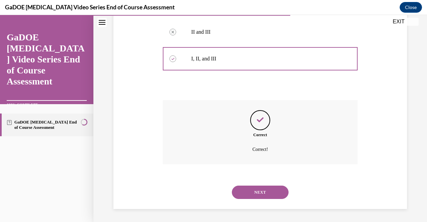
click at [254, 191] on button "NEXT" at bounding box center [260, 192] width 57 height 13
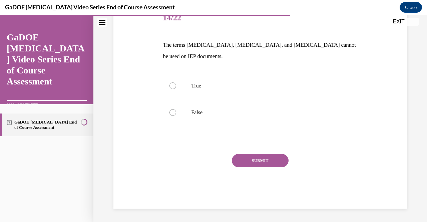
scroll to position [20, 0]
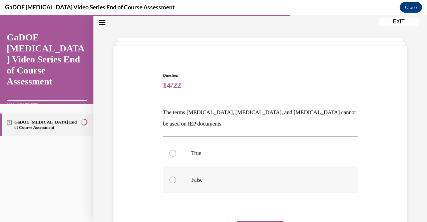
click at [207, 183] on p "False" at bounding box center [266, 180] width 150 height 7
click at [176, 183] on input "False" at bounding box center [173, 180] width 7 height 7
radio input "true"
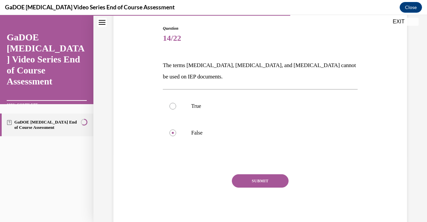
click at [238, 182] on button "SUBMIT" at bounding box center [260, 180] width 57 height 13
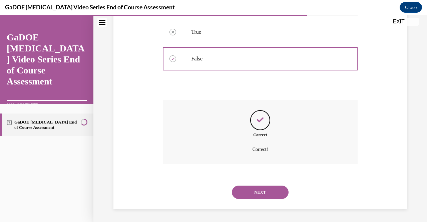
click at [248, 190] on button "NEXT" at bounding box center [260, 192] width 57 height 13
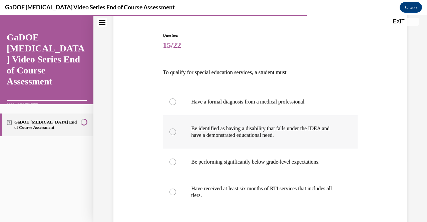
click at [223, 132] on p "Be identified as having a disability that falls under the IDEA and have a demon…" at bounding box center [266, 131] width 150 height 13
click at [176, 132] on input "Be identified as having a disability that falls under the IDEA and have a demon…" at bounding box center [173, 131] width 7 height 7
radio input "true"
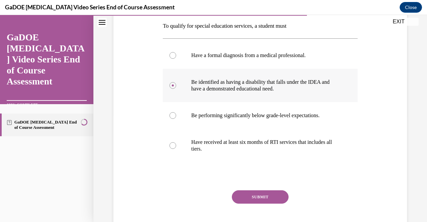
scroll to position [123, 0]
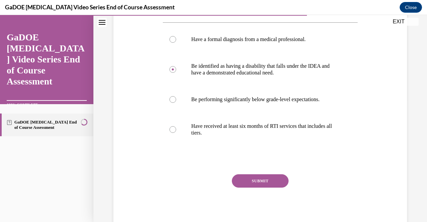
click at [258, 182] on button "SUBMIT" at bounding box center [260, 180] width 57 height 13
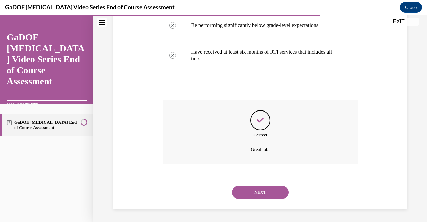
click at [259, 195] on button "NEXT" at bounding box center [260, 192] width 57 height 13
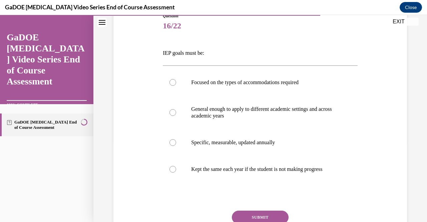
scroll to position [88, 0]
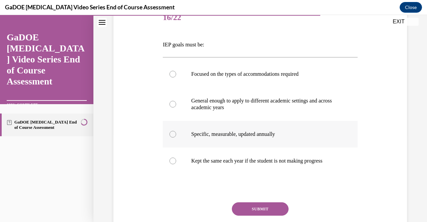
click at [280, 134] on p "Specific, measurable, updated annually" at bounding box center [266, 134] width 150 height 7
click at [176, 134] on input "Specific, measurable, updated annually" at bounding box center [173, 134] width 7 height 7
radio input "true"
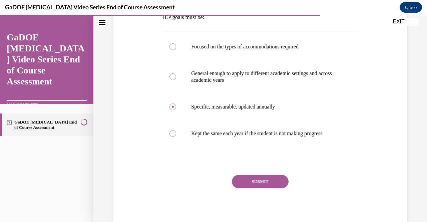
click at [269, 188] on button "SUBMIT" at bounding box center [260, 181] width 57 height 13
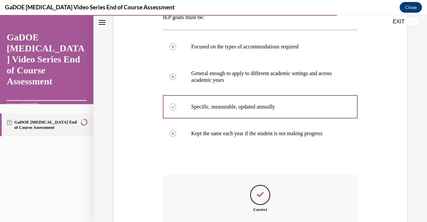
scroll to position [197, 0]
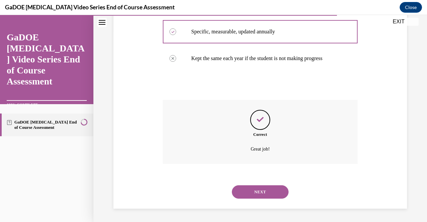
click at [258, 196] on button "NEXT" at bounding box center [260, 191] width 57 height 13
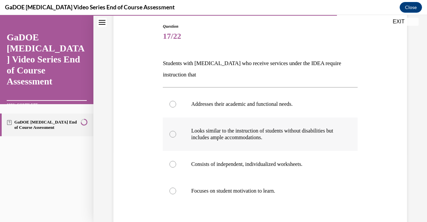
scroll to position [70, 0]
click at [288, 140] on p "Looks similar to the instruction of students without disabilities but includes …" at bounding box center [266, 133] width 150 height 13
click at [176, 137] on input "Looks similar to the instruction of students without disabilities but includes …" at bounding box center [173, 133] width 7 height 7
radio input "true"
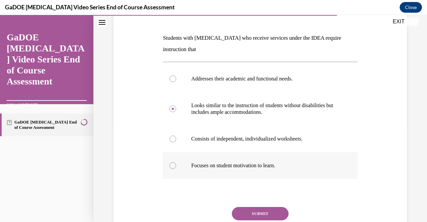
scroll to position [95, 0]
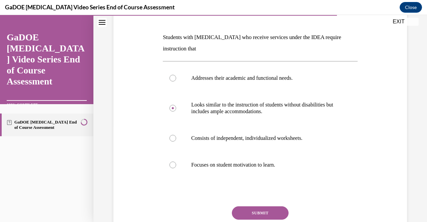
click at [269, 212] on button "SUBMIT" at bounding box center [260, 212] width 57 height 13
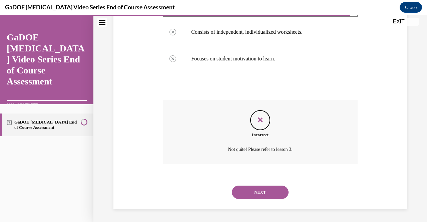
click at [263, 192] on button "NEXT" at bounding box center [260, 192] width 57 height 13
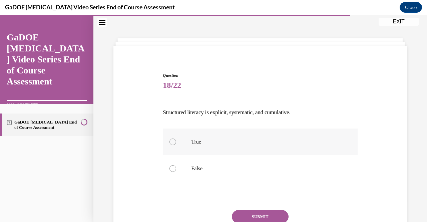
click at [224, 146] on label "True" at bounding box center [260, 141] width 195 height 27
click at [176, 145] on input "True" at bounding box center [173, 142] width 7 height 7
radio input "true"
click at [250, 213] on button "SUBMIT" at bounding box center [260, 216] width 57 height 13
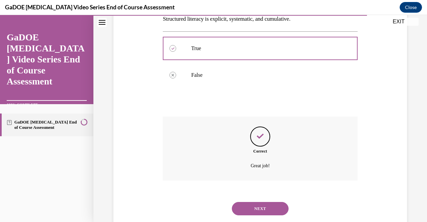
click at [256, 211] on button "NEXT" at bounding box center [260, 208] width 57 height 13
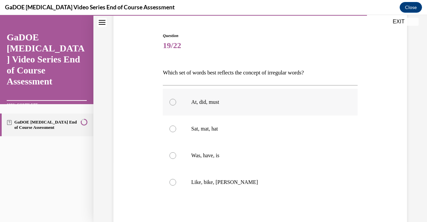
scroll to position [60, 0]
click at [230, 105] on label "At, did, must" at bounding box center [260, 101] width 195 height 27
click at [176, 105] on input "At, did, must" at bounding box center [173, 101] width 7 height 7
radio input "true"
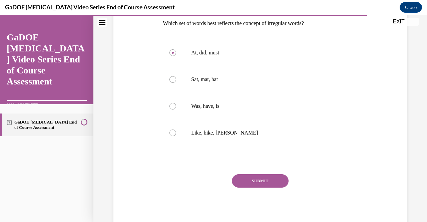
click at [252, 180] on button "SUBMIT" at bounding box center [260, 180] width 57 height 13
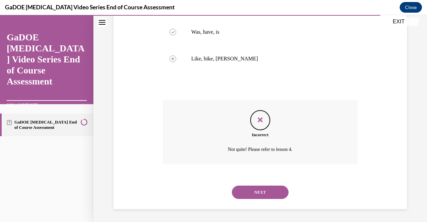
click at [254, 187] on button "NEXT" at bounding box center [260, 192] width 57 height 13
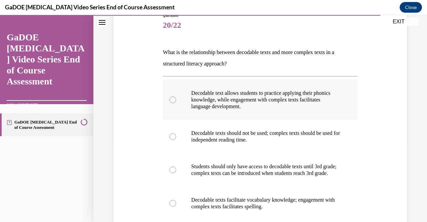
scroll to position [87, 0]
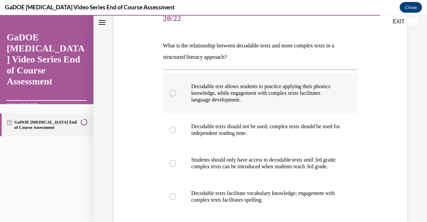
click at [221, 94] on p "Decodable text allows students to practice applying their phonics knowledge, wh…" at bounding box center [266, 93] width 150 height 20
click at [176, 94] on input "Decodable text allows students to practice applying their phonics knowledge, wh…" at bounding box center [173, 93] width 7 height 7
radio input "true"
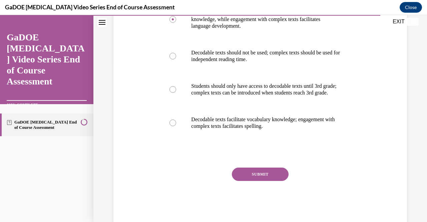
click at [268, 181] on button "SUBMIT" at bounding box center [260, 174] width 57 height 13
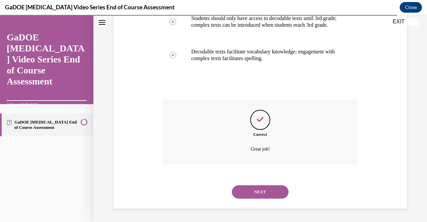
click at [265, 198] on button "NEXT" at bounding box center [260, 191] width 57 height 13
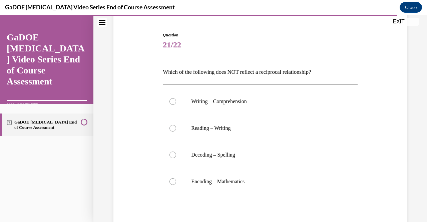
scroll to position [61, 0]
click at [254, 176] on label "Encoding – Mathematics" at bounding box center [260, 181] width 195 height 27
click at [176, 178] on input "Encoding – Mathematics" at bounding box center [173, 181] width 7 height 7
radio input "true"
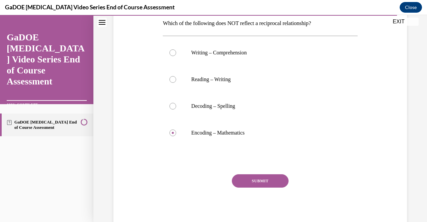
click at [254, 181] on button "SUBMIT" at bounding box center [260, 180] width 57 height 13
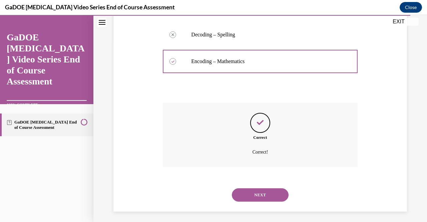
click at [261, 207] on div "NEXT" at bounding box center [260, 195] width 195 height 27
click at [255, 195] on button "NEXT" at bounding box center [260, 194] width 57 height 13
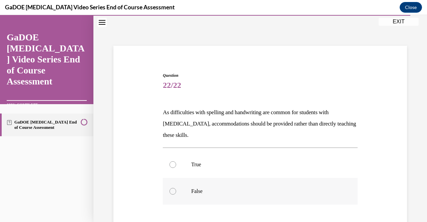
click at [208, 187] on label "False" at bounding box center [260, 191] width 195 height 27
click at [176, 188] on input "False" at bounding box center [173, 191] width 7 height 7
radio input "true"
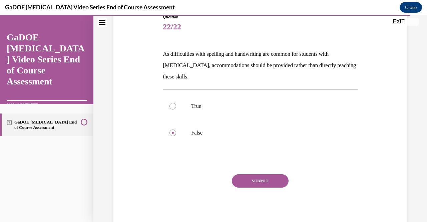
click at [232, 184] on button "SUBMIT" at bounding box center [260, 180] width 57 height 13
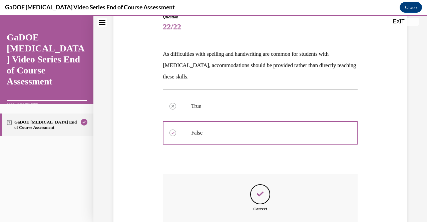
scroll to position [153, 0]
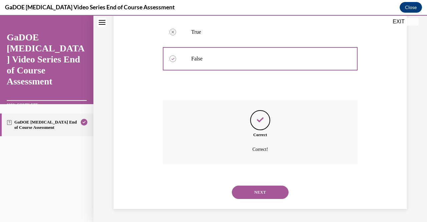
click at [259, 195] on button "NEXT" at bounding box center [260, 192] width 57 height 13
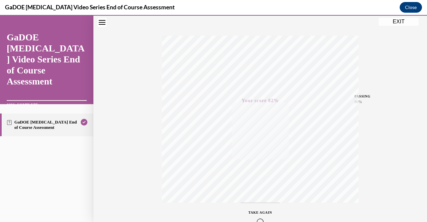
scroll to position [135, 0]
click at [396, 24] on button "EXIT" at bounding box center [399, 22] width 40 height 8
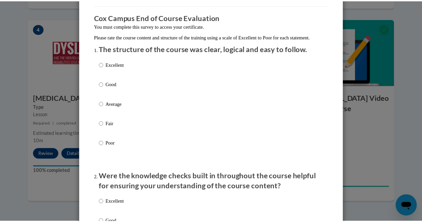
scroll to position [0, 0]
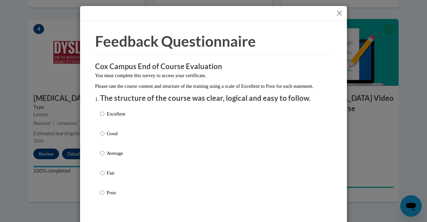
click at [338, 11] on button "Close" at bounding box center [339, 13] width 8 height 8
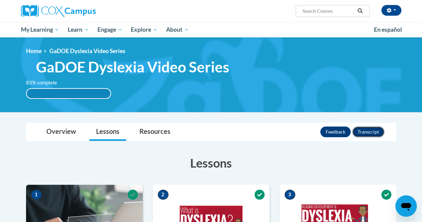
click at [369, 132] on button "Transcript" at bounding box center [368, 131] width 32 height 11
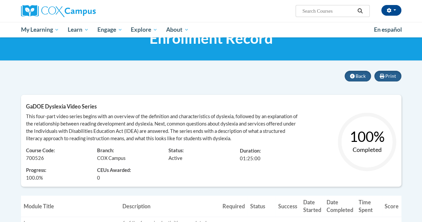
scroll to position [28, 0]
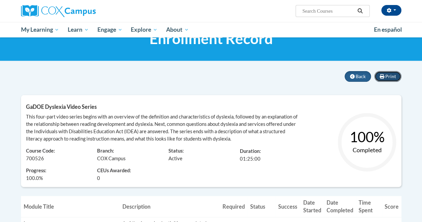
click at [391, 74] on span "Print" at bounding box center [390, 76] width 11 height 6
click at [389, 79] on span "Print" at bounding box center [390, 76] width 11 height 6
click at [383, 76] on icon at bounding box center [382, 76] width 5 height 5
drag, startPoint x: 389, startPoint y: 75, endPoint x: 330, endPoint y: 197, distance: 136.1
click at [389, 75] on span "Print" at bounding box center [390, 76] width 11 height 6
